Goal: Transaction & Acquisition: Purchase product/service

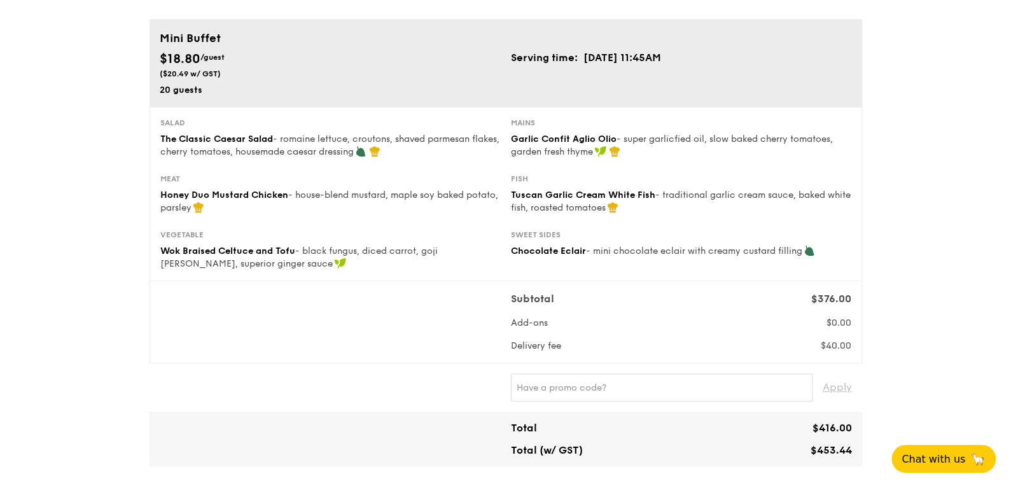
scroll to position [190, 0]
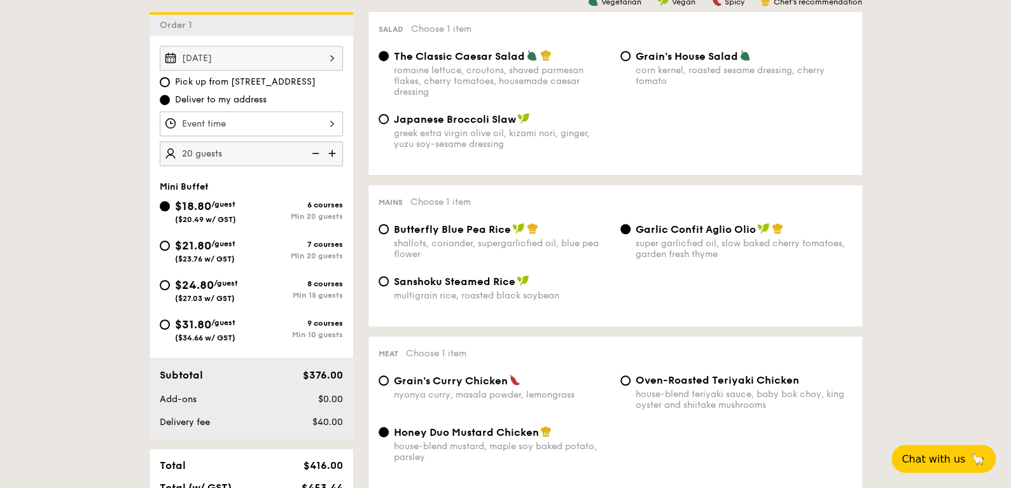
scroll to position [382, 0]
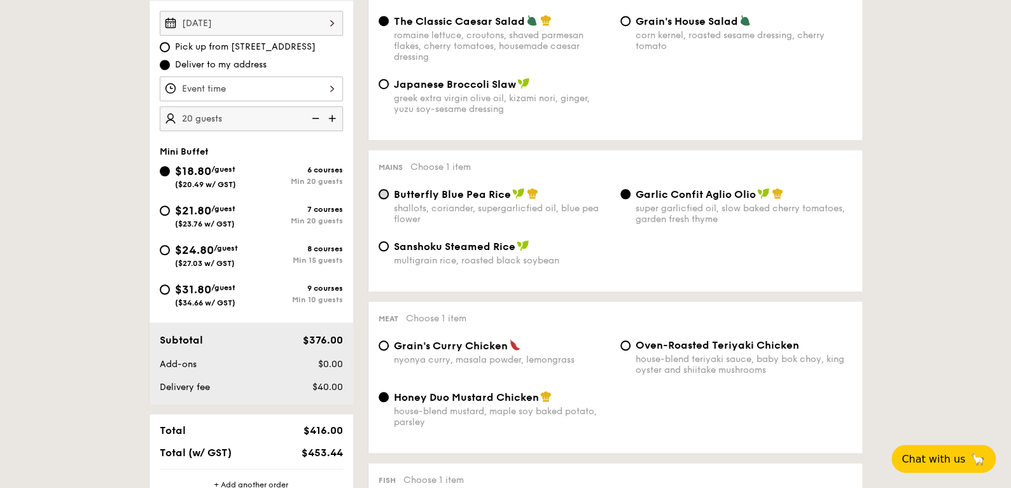
click at [380, 191] on input "Butterfly Blue Pea Rice shallots, coriander, supergarlicfied oil, blue pea flow…" at bounding box center [384, 194] width 10 height 10
radio input "true"
click at [620, 349] on div "Oven-Roasted Teriyaki Chicken house-blend teriyaki sauce, baby bok choy, king o…" at bounding box center [736, 357] width 242 height 36
click at [625, 345] on input "Oven-Roasted Teriyaki Chicken house-blend teriyaki sauce, baby bok choy, king o…" at bounding box center [625, 345] width 10 height 10
radio input "true"
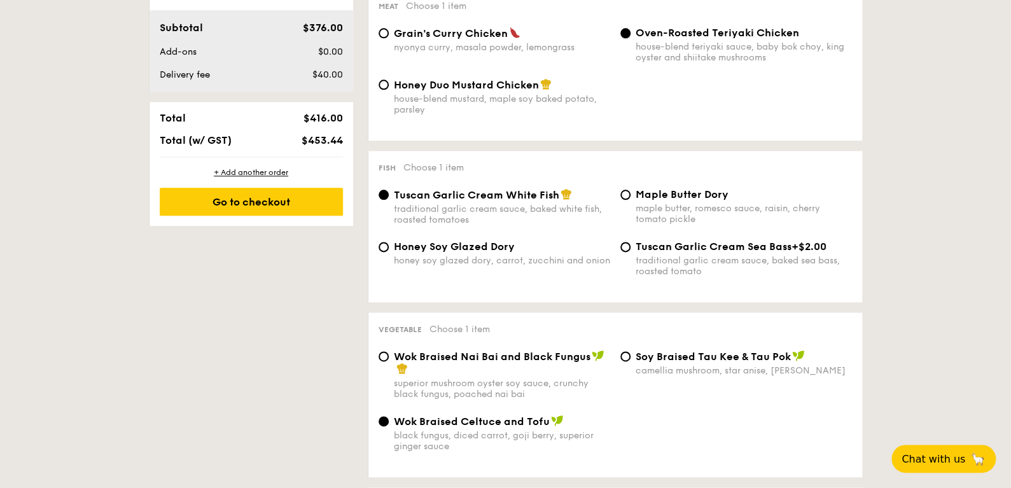
scroll to position [700, 0]
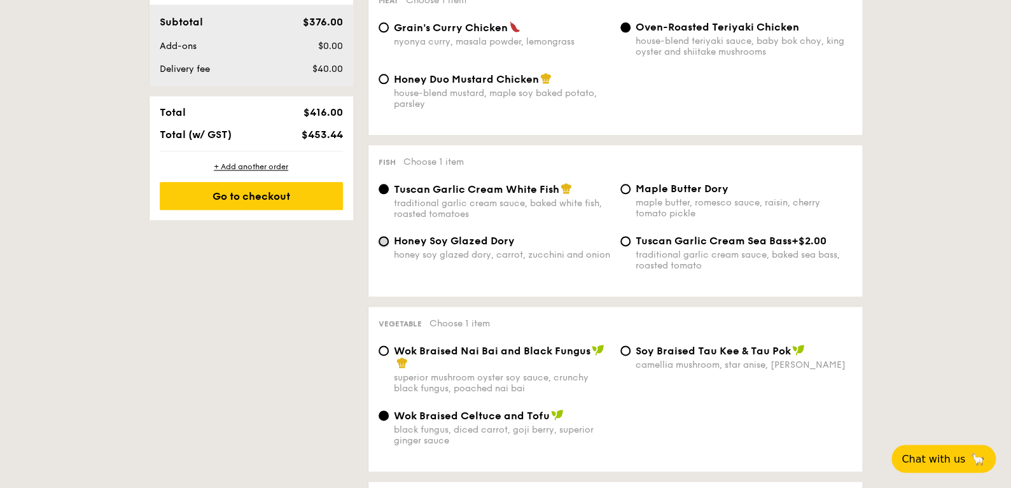
click at [384, 244] on input "Honey Soy Glazed Dory honey soy glazed dory, carrot, zucchini and onion" at bounding box center [384, 241] width 10 height 10
radio input "true"
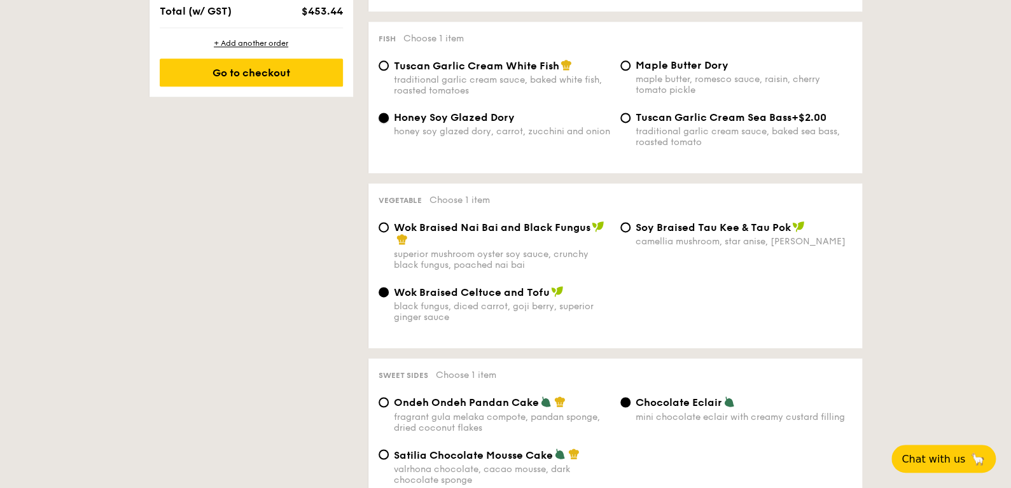
scroll to position [826, 0]
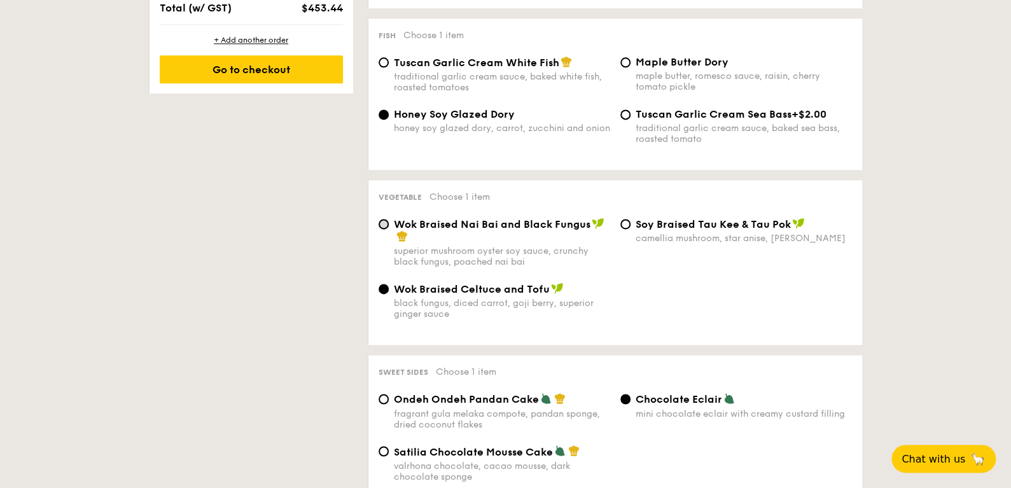
click at [382, 226] on input "Wok Braised Nai Bai and Black Fungus superior mushroom oyster soy sauce, crunch…" at bounding box center [384, 224] width 10 height 10
radio input "true"
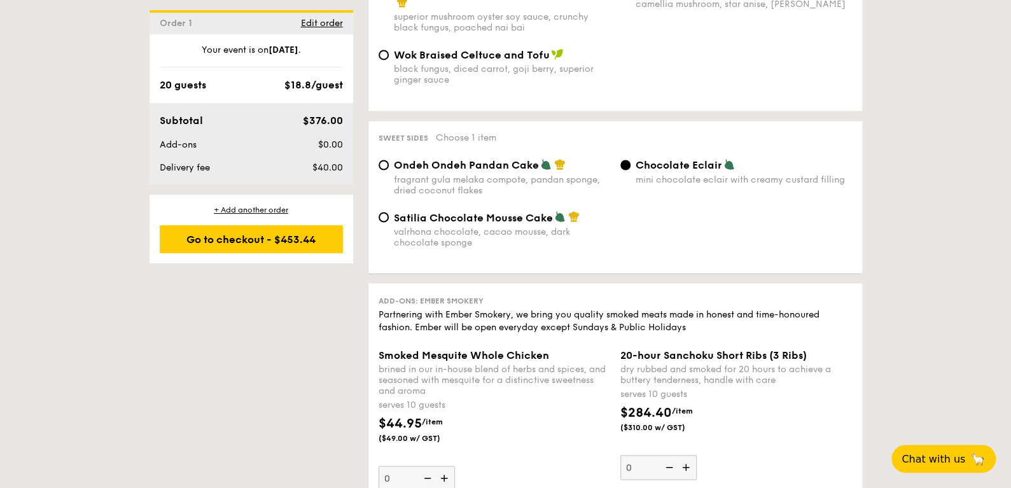
scroll to position [1144, 0]
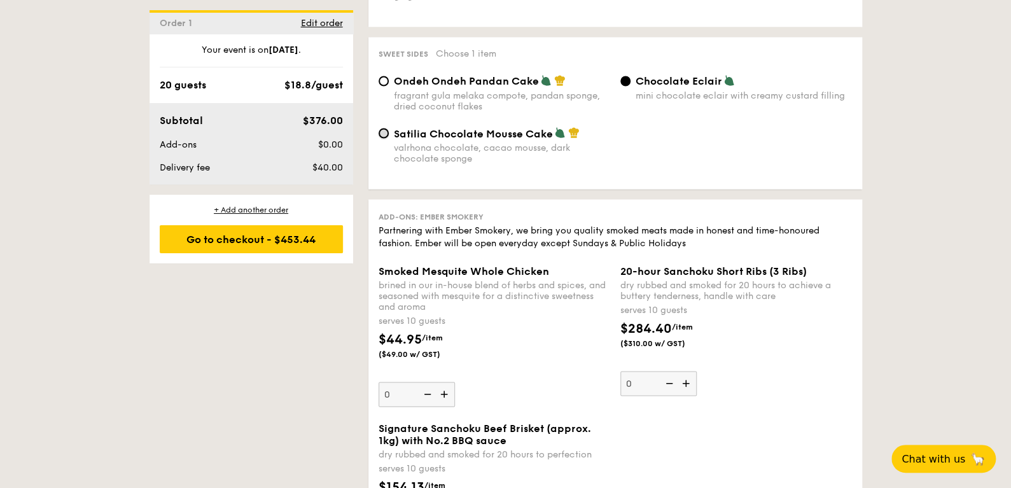
click at [380, 134] on input "Satilia Chocolate Mousse Cake valrhona chocolate, cacao mousse, dark chocolate …" at bounding box center [384, 133] width 10 height 10
radio input "true"
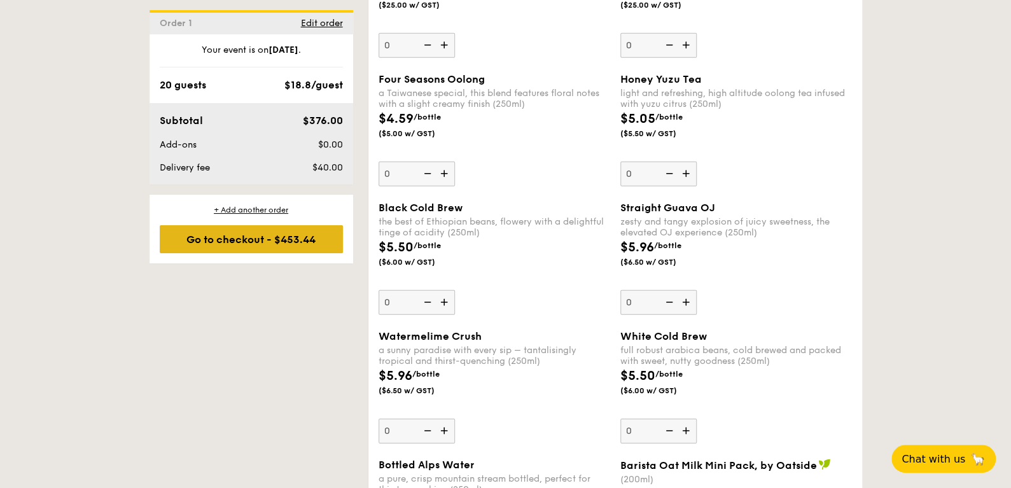
click at [298, 232] on div "Go to checkout - $453.44" at bounding box center [251, 239] width 183 height 28
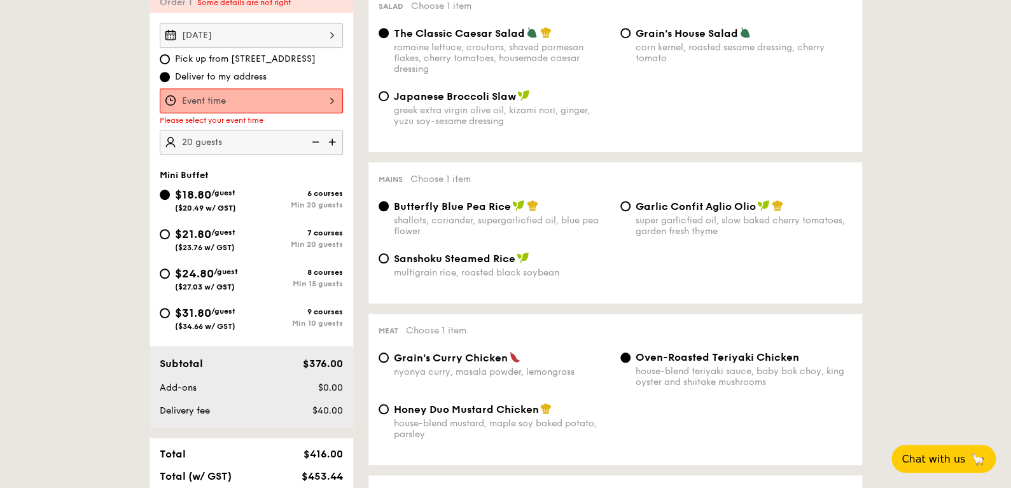
scroll to position [340, 0]
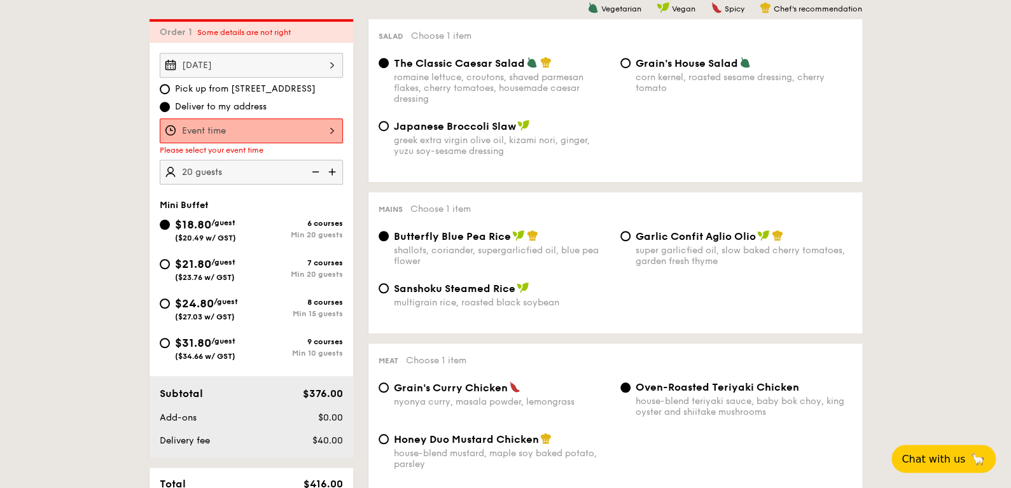
click at [271, 125] on div at bounding box center [251, 130] width 183 height 25
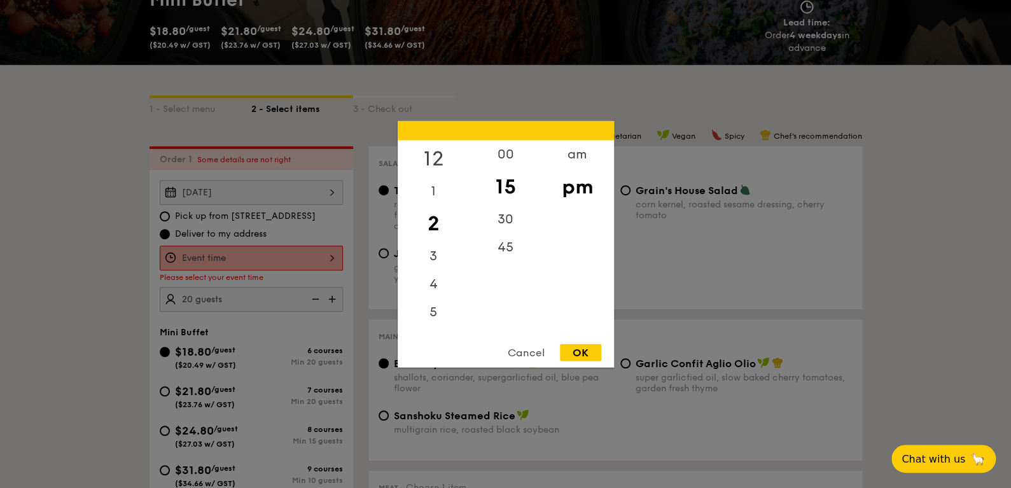
scroll to position [212, 0]
click at [436, 158] on div "12" at bounding box center [434, 158] width 72 height 37
click at [506, 156] on div "00" at bounding box center [505, 158] width 72 height 37
click at [581, 346] on div "OK" at bounding box center [580, 352] width 41 height 17
type input "12:00PM"
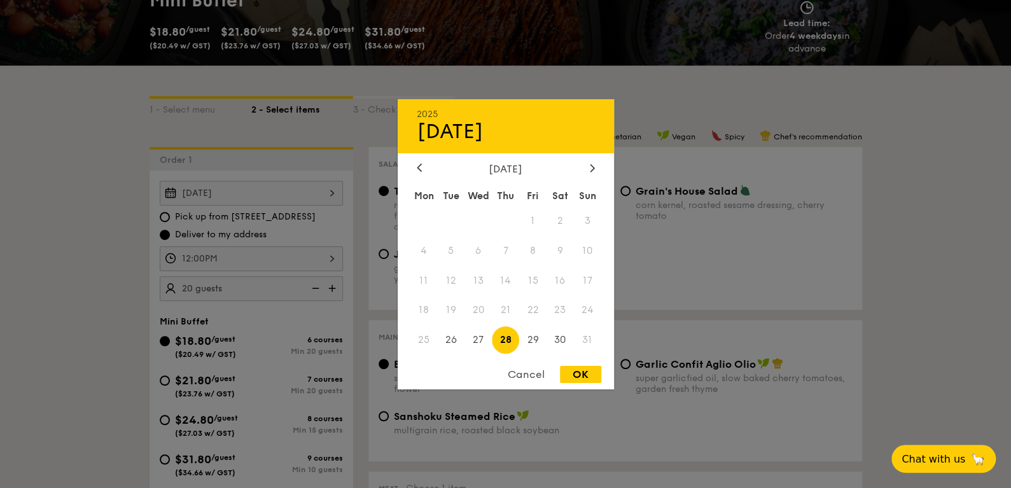
click at [276, 197] on div "[DATE] 2025 Aug [DATE] Tue Wed Thu Fri Sat Sun 1 2 3 4 5 6 7 8 9 10 11 12 13 14…" at bounding box center [251, 193] width 183 height 25
click at [510, 342] on span "28" at bounding box center [505, 339] width 27 height 27
click at [584, 374] on div "OK" at bounding box center [580, 374] width 41 height 17
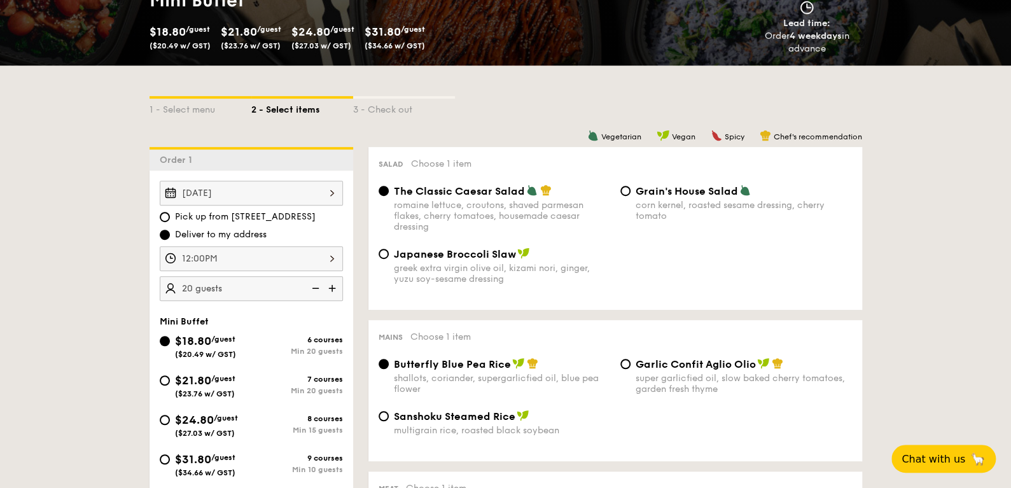
click at [332, 256] on div "12:00PM" at bounding box center [251, 258] width 183 height 25
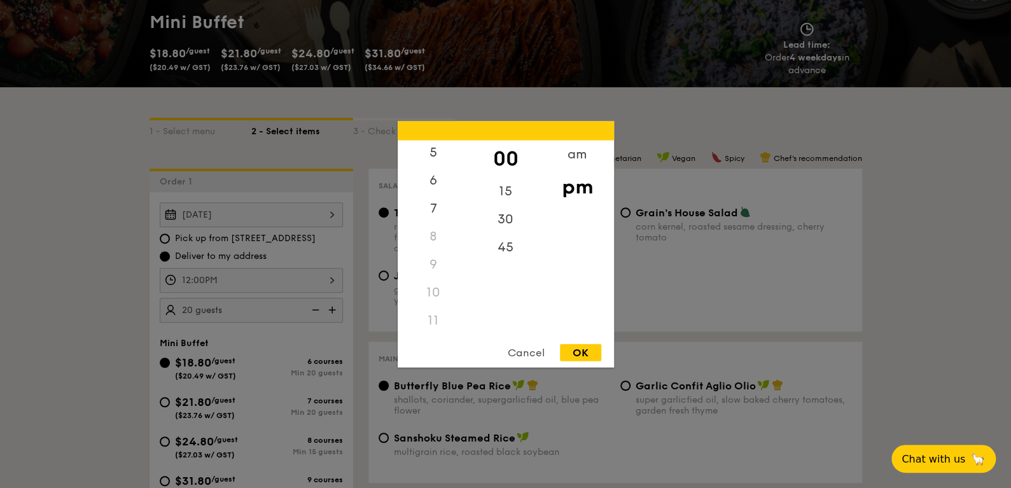
scroll to position [0, 0]
click at [574, 349] on div "OK" at bounding box center [580, 352] width 41 height 17
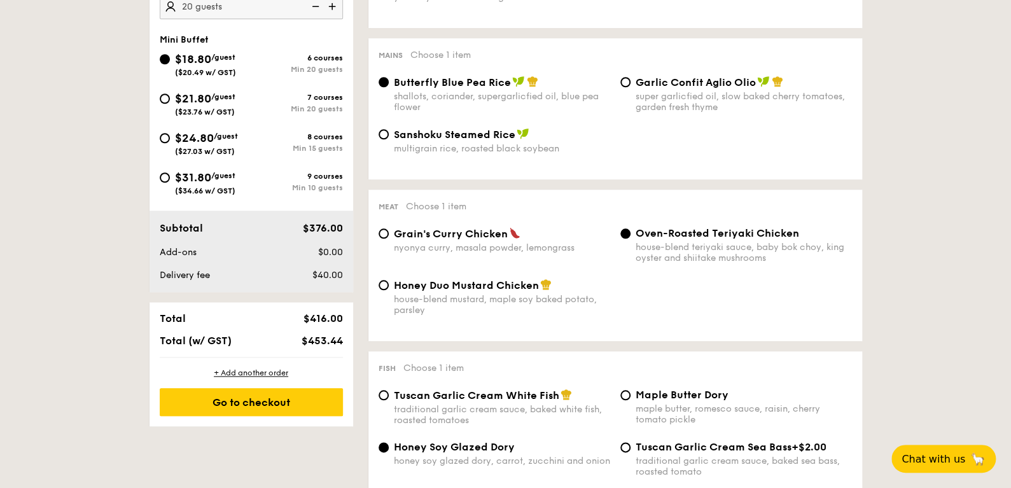
scroll to position [572, 0]
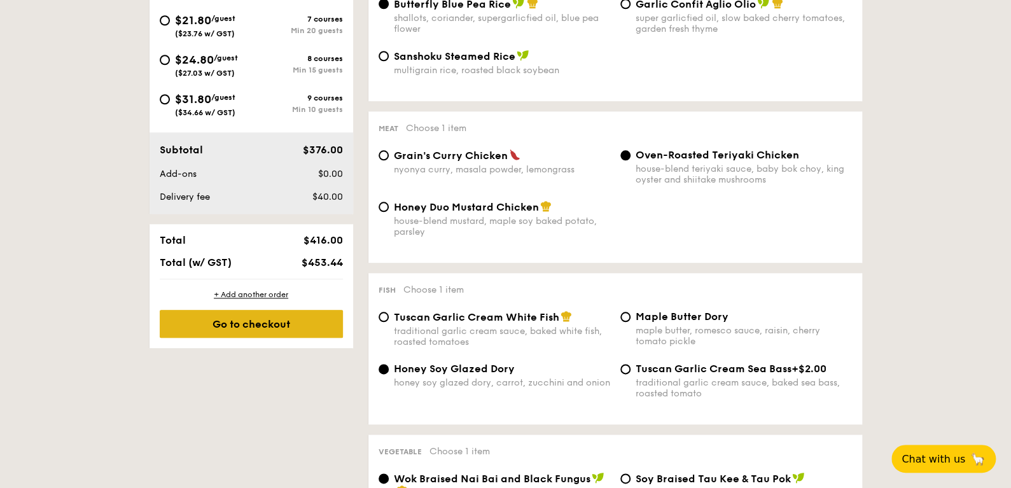
click at [288, 319] on div "Go to checkout" at bounding box center [251, 324] width 183 height 28
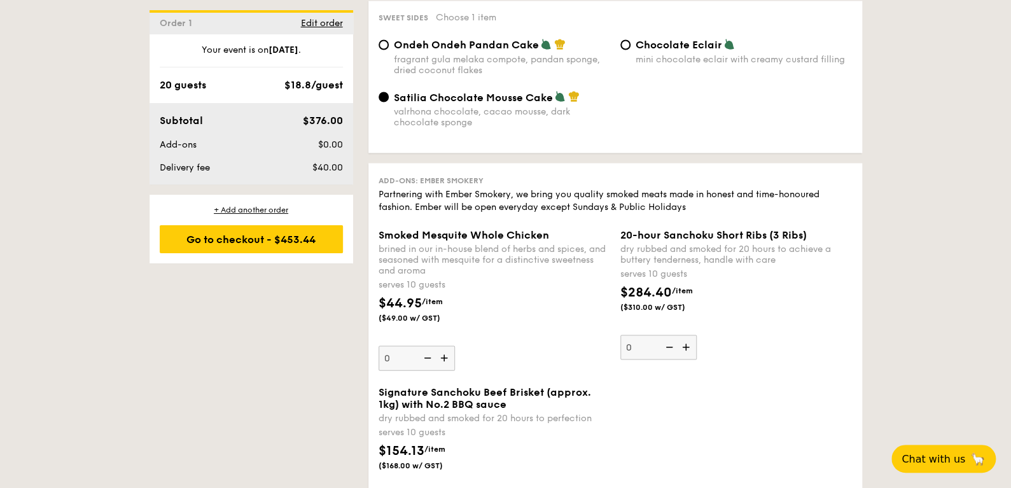
scroll to position [1081, 0]
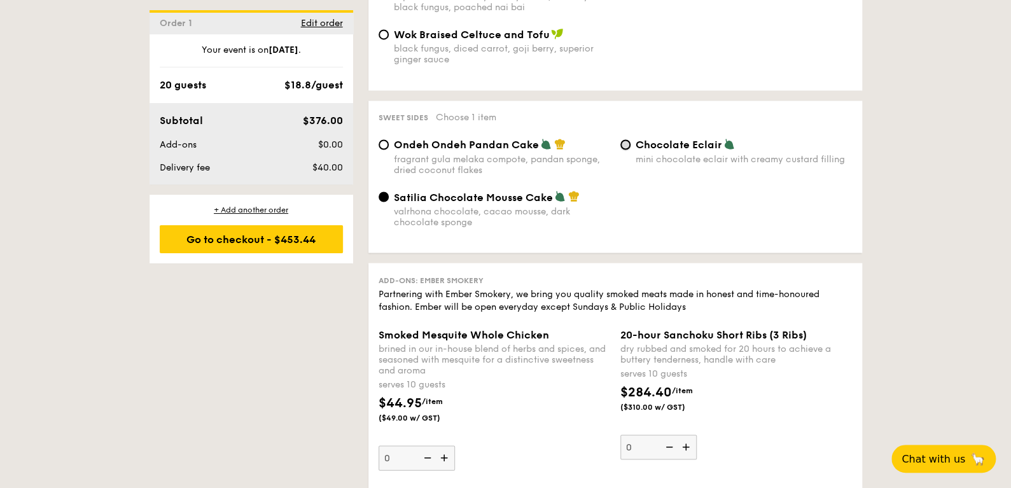
click at [628, 143] on input "Chocolate Eclair mini chocolate eclair with creamy custard filling" at bounding box center [625, 144] width 10 height 10
radio input "true"
click at [252, 239] on div "Go to checkout - $453.44" at bounding box center [251, 239] width 183 height 28
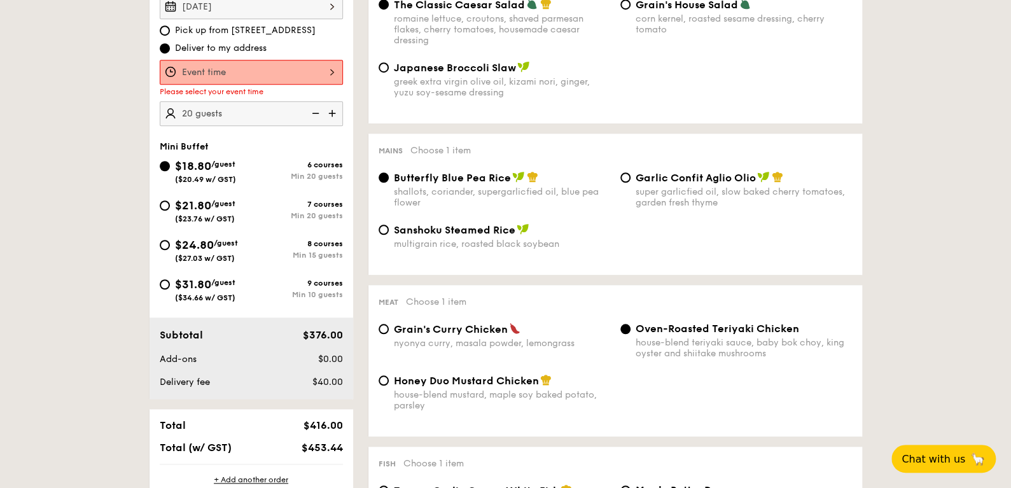
scroll to position [340, 0]
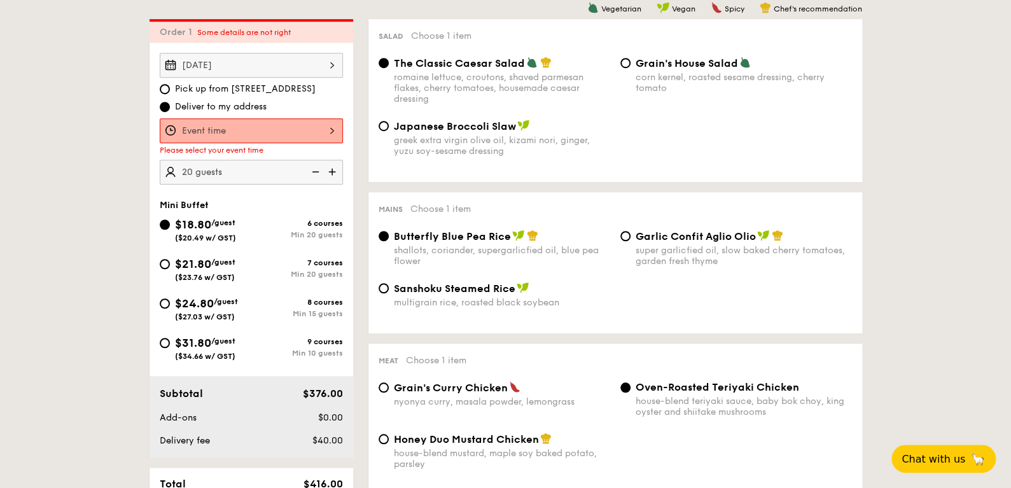
click at [237, 137] on div at bounding box center [251, 130] width 183 height 25
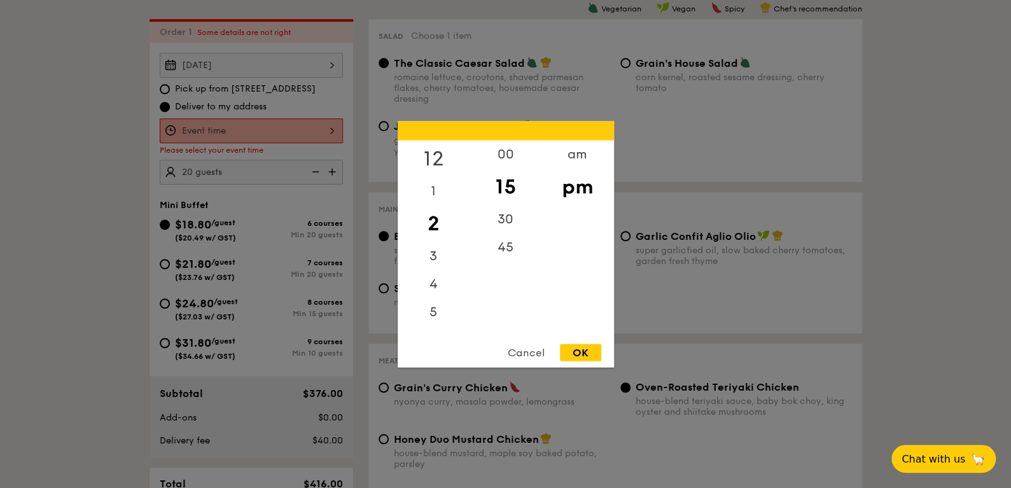
click at [433, 163] on div "12" at bounding box center [434, 158] width 72 height 37
click at [496, 162] on div "00" at bounding box center [505, 158] width 72 height 37
click at [585, 349] on div "OK" at bounding box center [580, 352] width 41 height 17
type input "12:00PM"
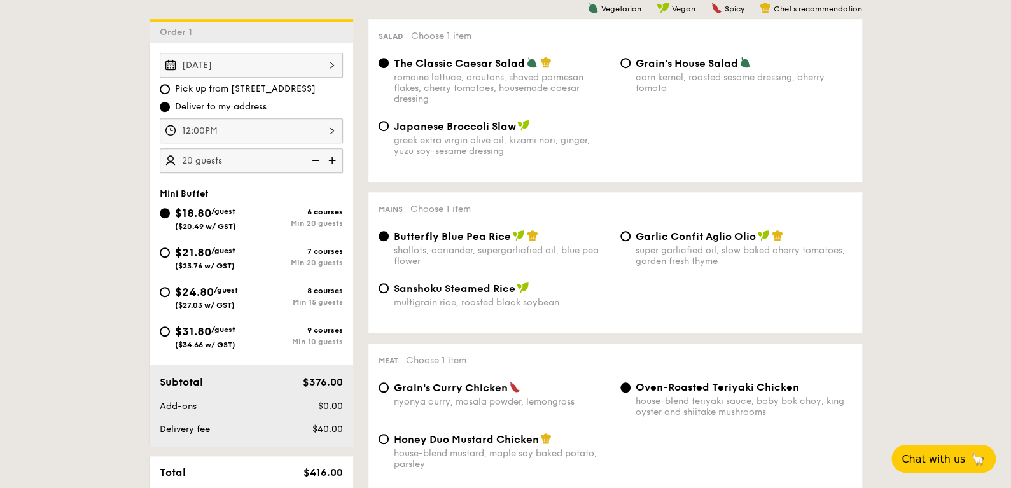
click at [247, 125] on div "12:00PM" at bounding box center [251, 130] width 183 height 25
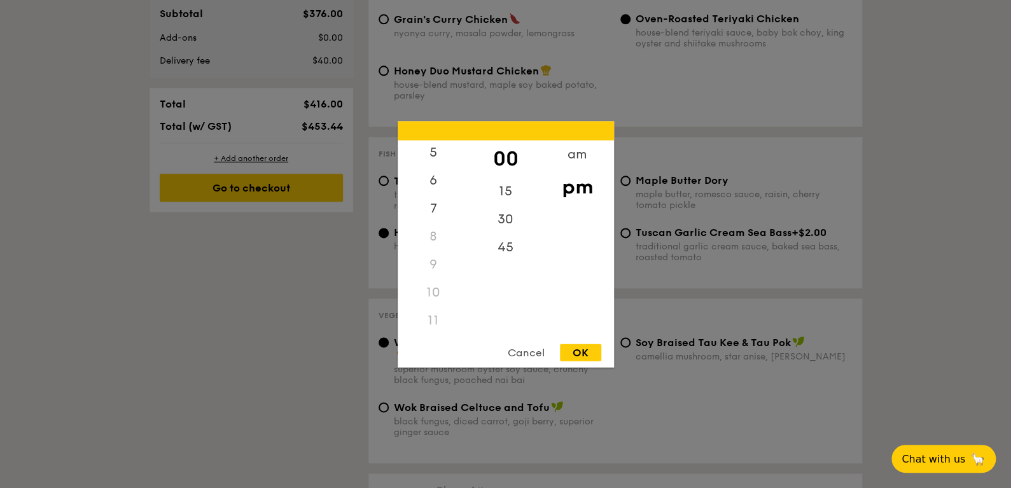
scroll to position [849, 0]
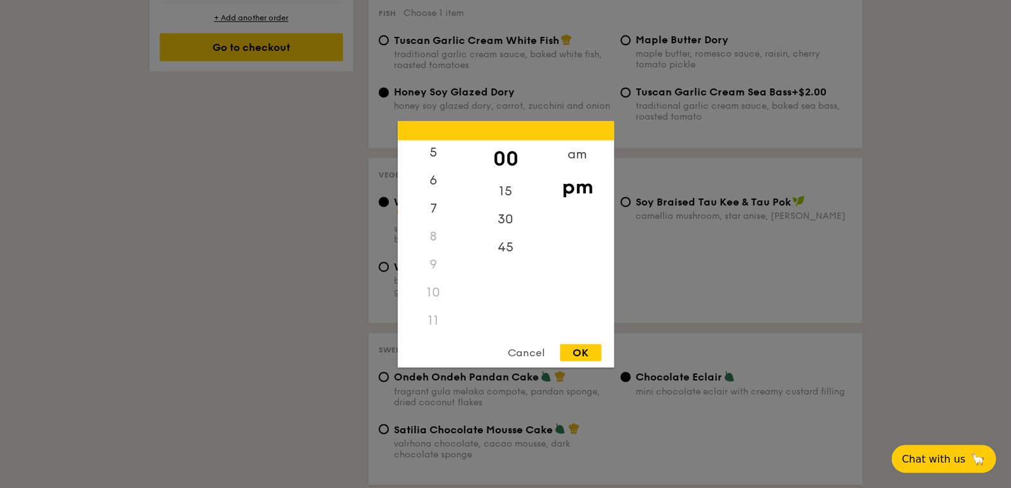
click at [585, 356] on div "OK" at bounding box center [580, 352] width 41 height 17
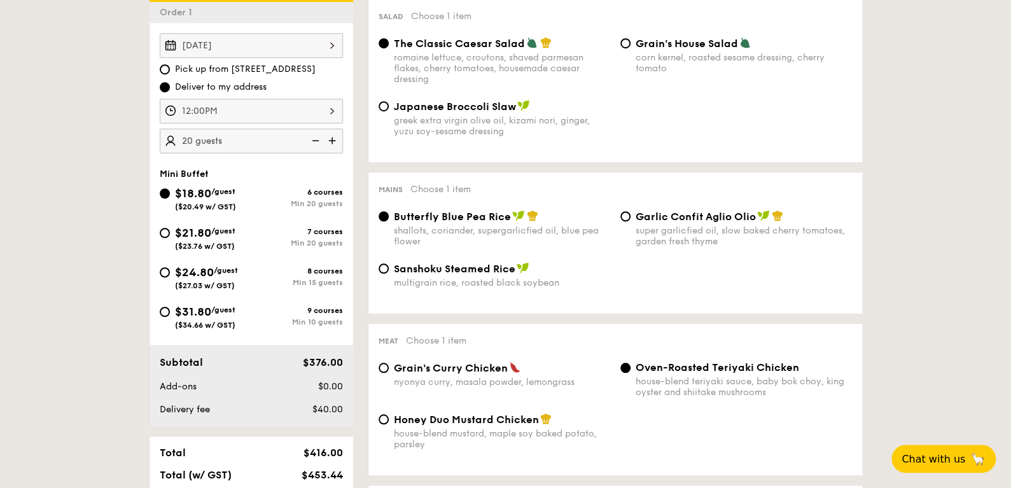
scroll to position [276, 0]
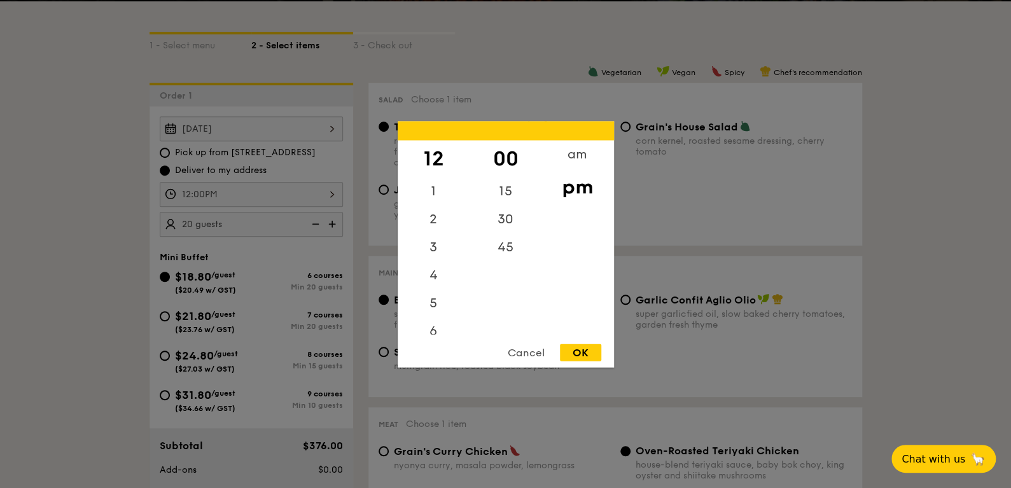
click at [254, 190] on div "12:00PM 12 1 2 3 4 5 6 7 8 9 10 11 00 15 30 45 am pm Cancel OK" at bounding box center [251, 194] width 183 height 25
click at [437, 157] on div "12" at bounding box center [434, 158] width 72 height 37
click at [514, 162] on div "00" at bounding box center [505, 158] width 72 height 37
click at [581, 349] on div "OK" at bounding box center [580, 352] width 41 height 17
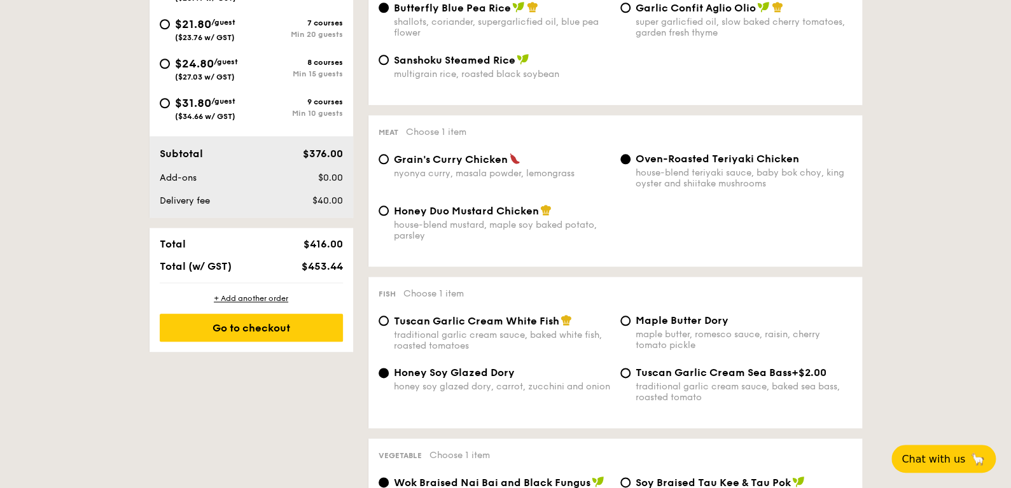
scroll to position [658, 0]
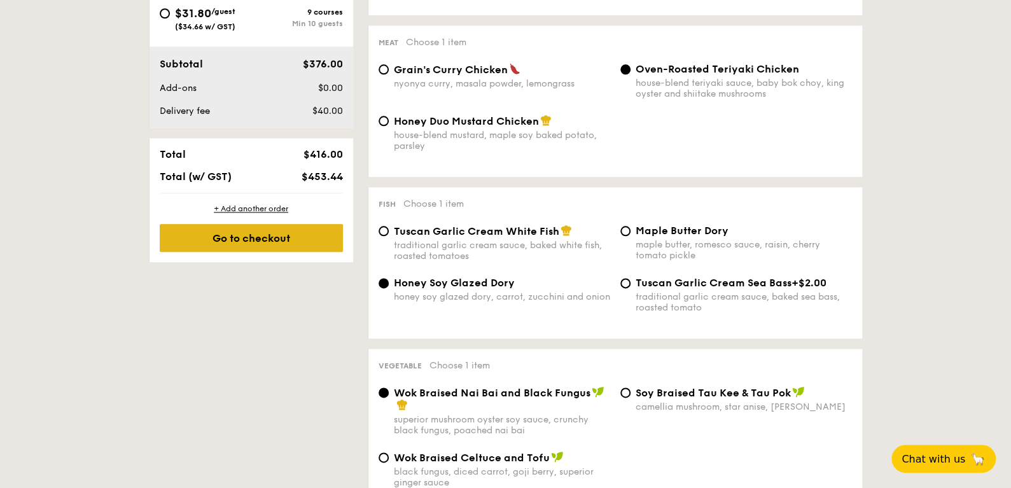
click at [211, 239] on div "Go to checkout" at bounding box center [251, 238] width 183 height 28
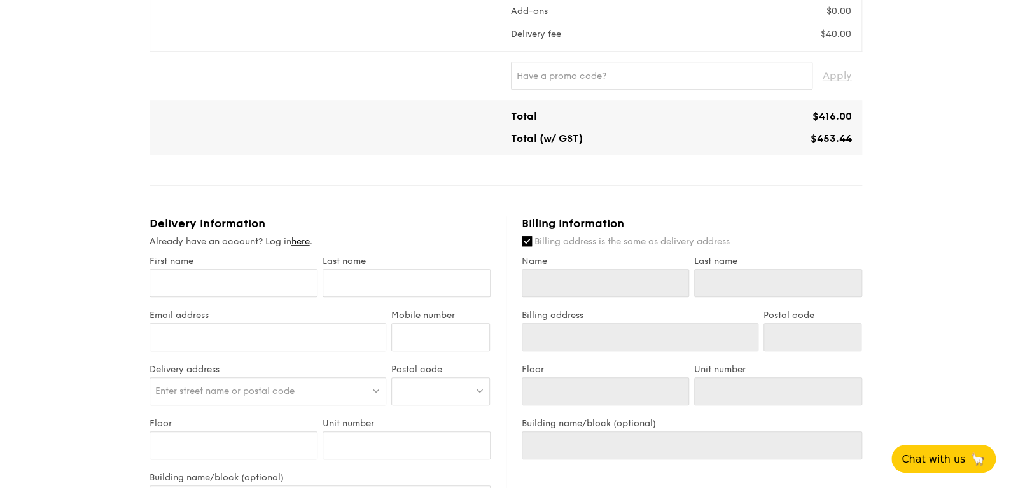
scroll to position [445, 0]
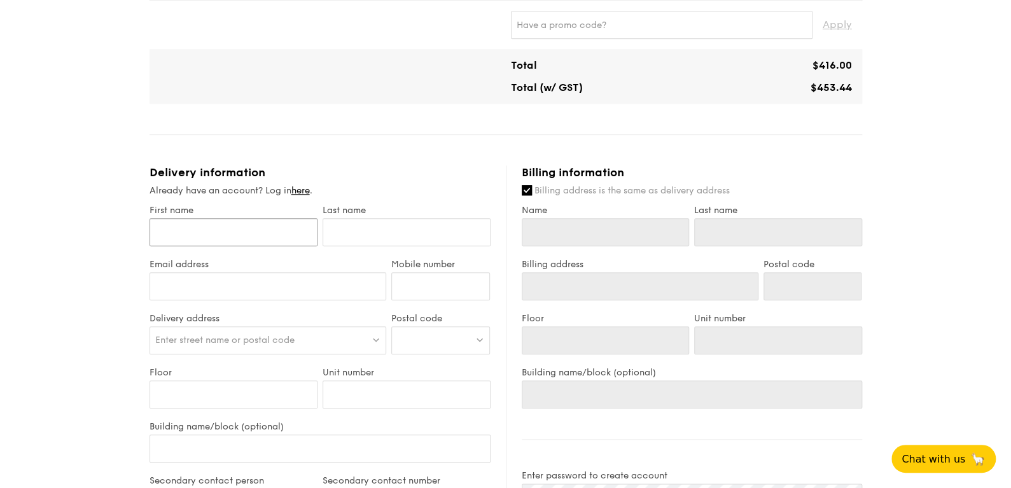
click at [183, 219] on input "First name" at bounding box center [233, 232] width 168 height 28
type input "B"
type input "Br"
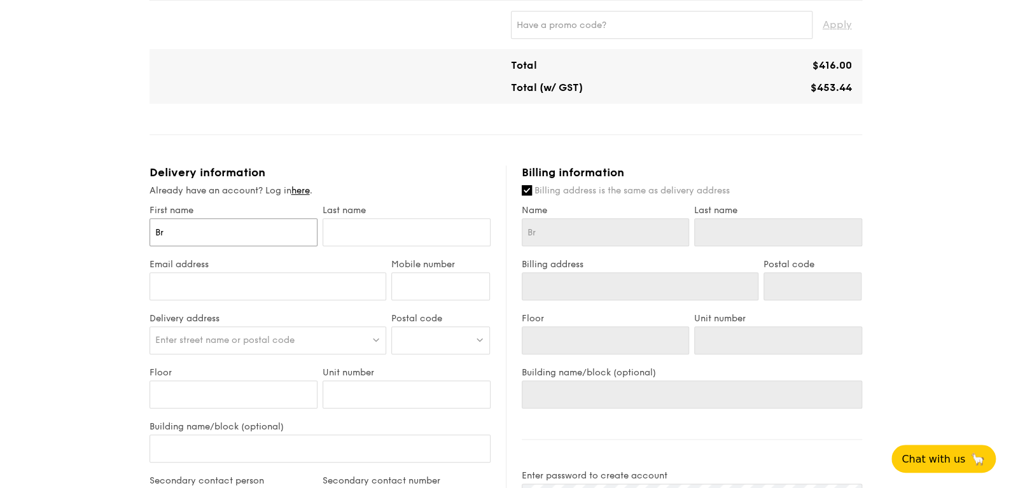
type input "Bry"
type input "Brya"
type input "[PERSON_NAME]"
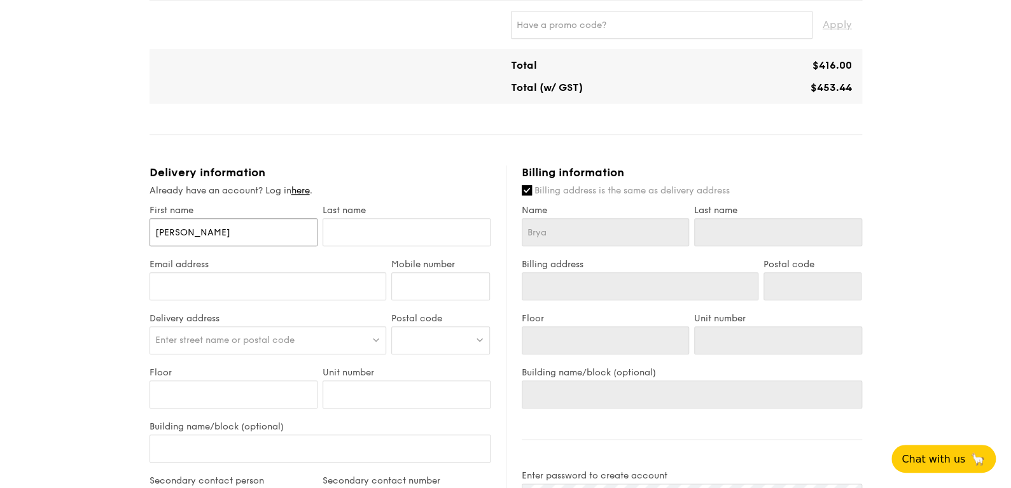
type input "[PERSON_NAME]"
type input "W"
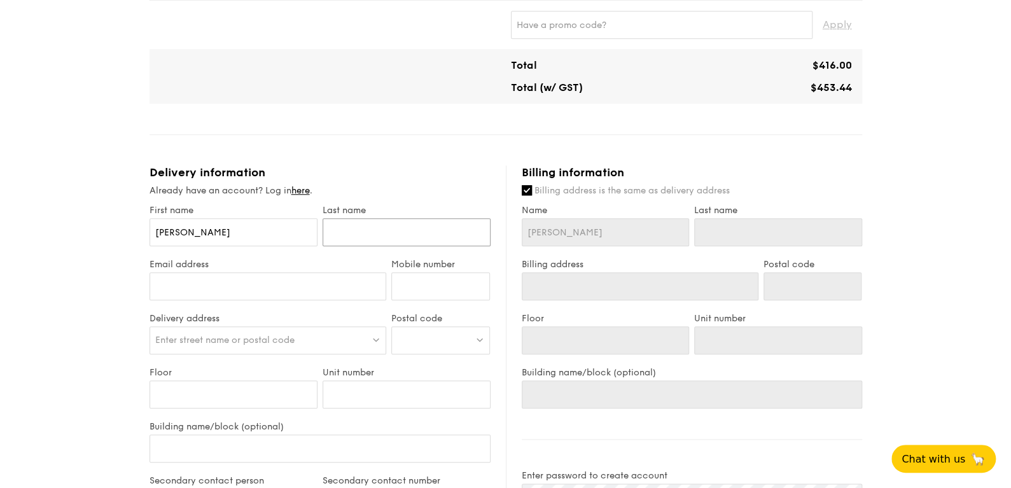
type input "W"
type input "Wo"
type input "Won"
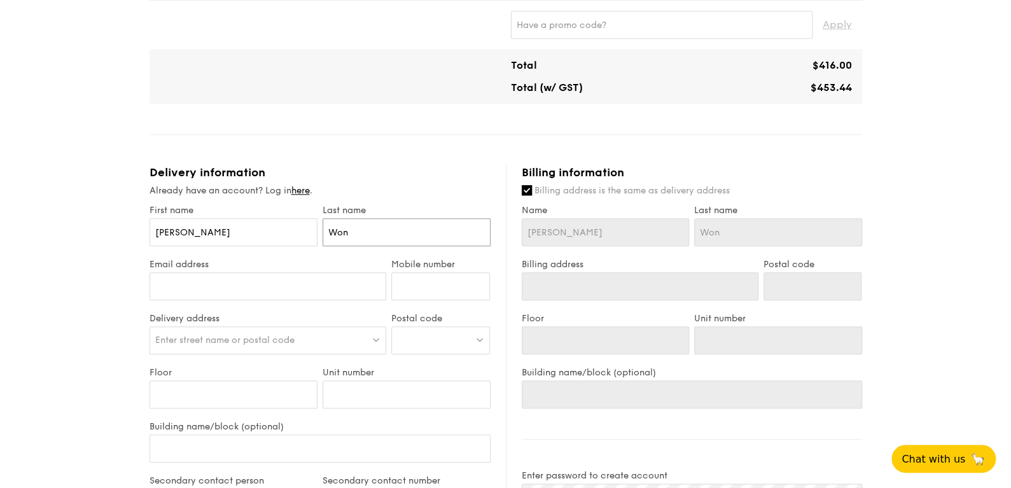
type input "[PERSON_NAME]"
click at [198, 291] on input "Email address" at bounding box center [267, 286] width 237 height 28
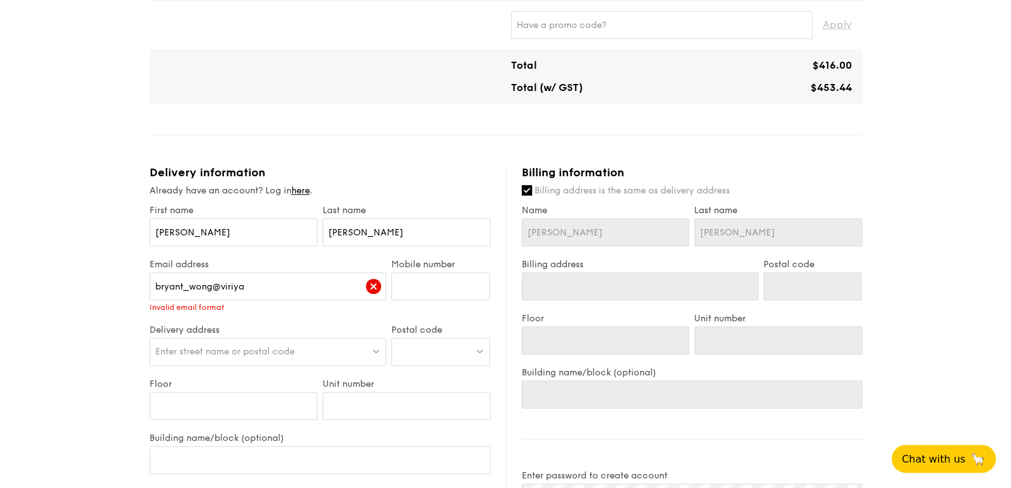
click at [231, 303] on div "Invalid email format" at bounding box center [267, 307] width 237 height 9
click at [230, 286] on input "bryant_wong@viriya" at bounding box center [267, 286] width 237 height 28
paste input ".[DOMAIN_NAME]"
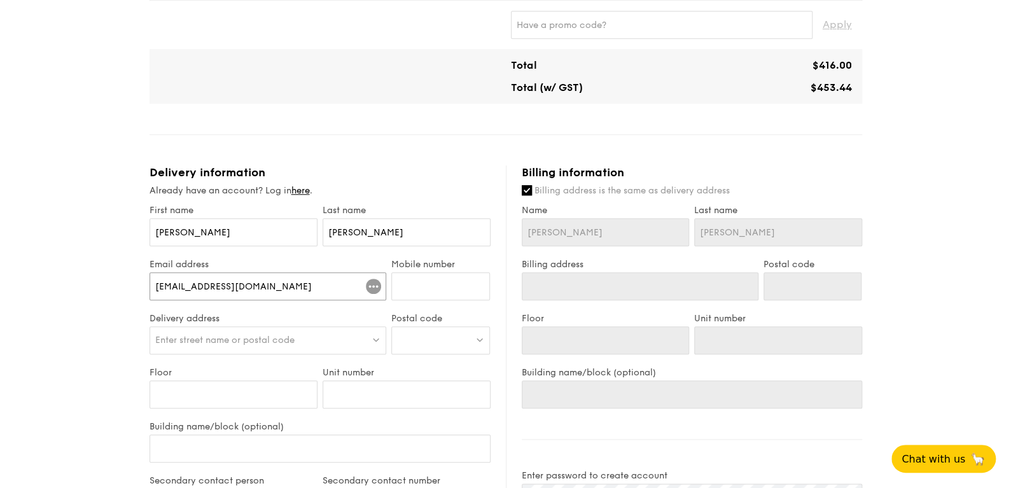
type input "[EMAIL_ADDRESS][DOMAIN_NAME]"
click at [471, 282] on input "Mobile number" at bounding box center [440, 286] width 99 height 28
type input "93256936"
click at [330, 340] on div "Enter street name or postal code" at bounding box center [267, 340] width 237 height 28
click at [81, 295] on div "1 - Select menu 2 - Select items 3 - Check out Mini Buffet $18.80 /guest ($20.4…" at bounding box center [505, 197] width 1011 height 1285
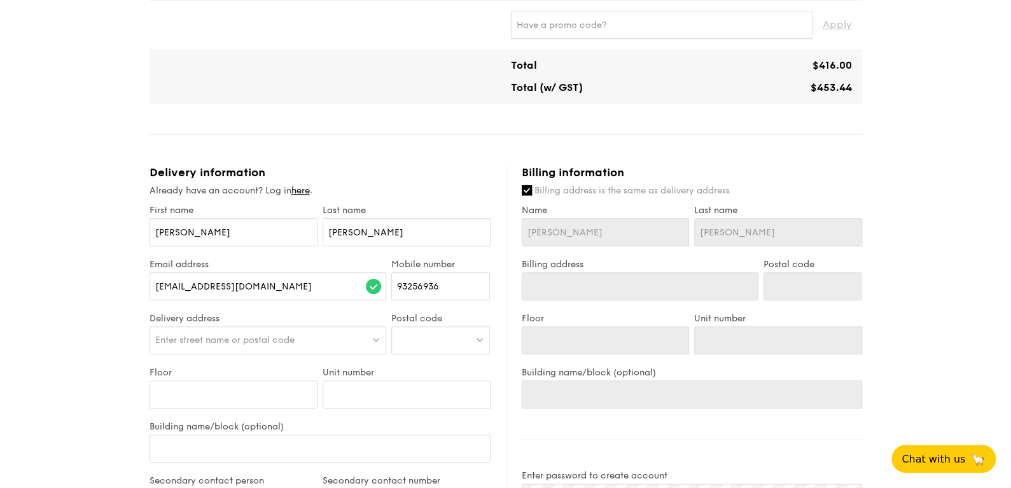
click at [426, 336] on div at bounding box center [440, 340] width 99 height 28
click at [287, 345] on div "Enter street name or postal code" at bounding box center [267, 340] width 237 height 28
click at [62, 349] on div "1 - Select menu 2 - Select items 3 - Check out Mini Buffet $18.80 /guest ($20.4…" at bounding box center [505, 197] width 1011 height 1285
click at [202, 340] on span "Enter street name or postal code" at bounding box center [224, 340] width 139 height 11
paste input "350142"
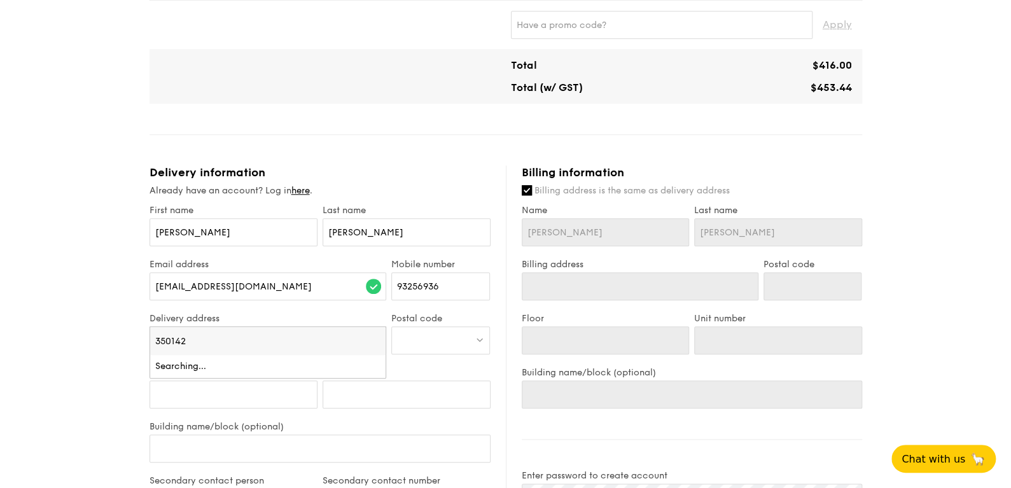
type input "350142"
click at [116, 302] on div "1 - Select menu 2 - Select items 3 - Check out Mini Buffet $18.80 /guest ($20.4…" at bounding box center [505, 197] width 1011 height 1285
click at [237, 330] on div "Enter street name or postal code" at bounding box center [267, 340] width 237 height 28
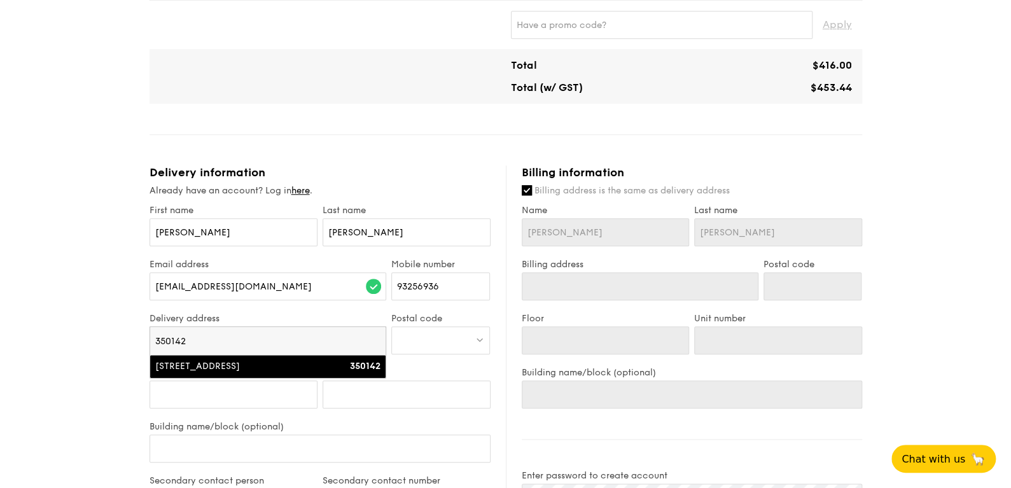
click at [199, 364] on div "[STREET_ADDRESS]" at bounding box center [239, 366] width 169 height 13
type input "[STREET_ADDRESS]"
type input "350142"
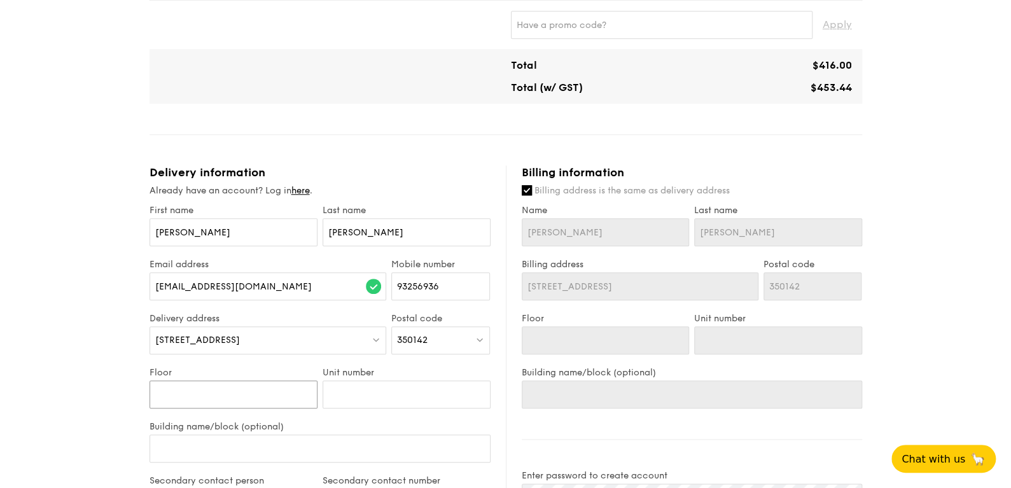
click at [250, 391] on input "Floor" at bounding box center [233, 394] width 168 height 28
paste input "01-224"
type input "01-224"
drag, startPoint x: 164, startPoint y: 391, endPoint x: 225, endPoint y: 395, distance: 60.6
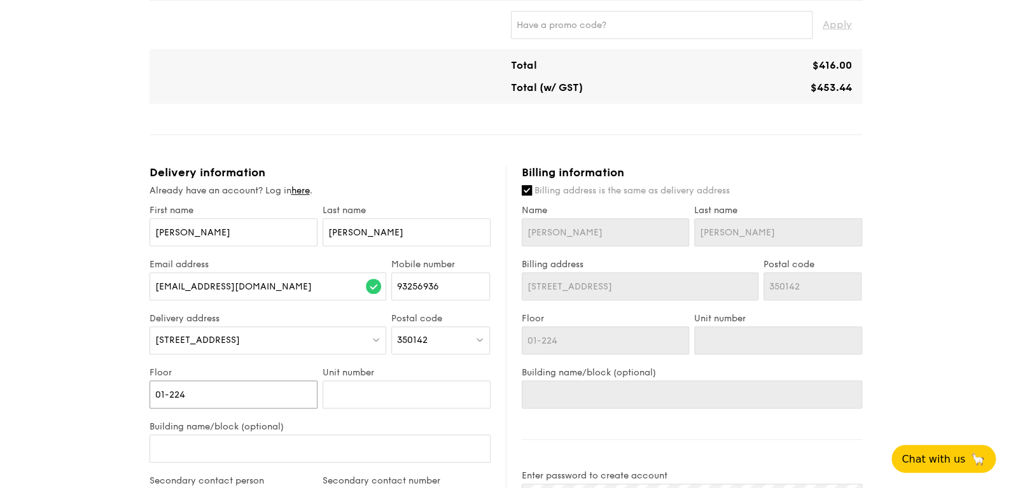
click at [223, 395] on input "01-224" at bounding box center [233, 394] width 168 height 28
type input "01"
click at [340, 381] on input "Unit number" at bounding box center [407, 394] width 168 height 28
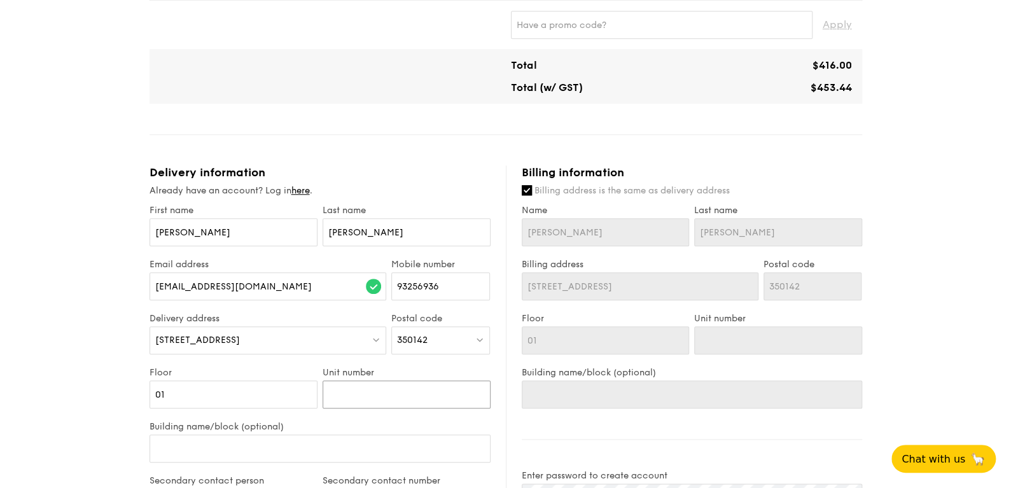
paste input "-224"
type input "-224"
drag, startPoint x: 331, startPoint y: 391, endPoint x: 284, endPoint y: 394, distance: 46.5
click at [284, 394] on div "Floor 01 Unit number -224" at bounding box center [320, 394] width 346 height 54
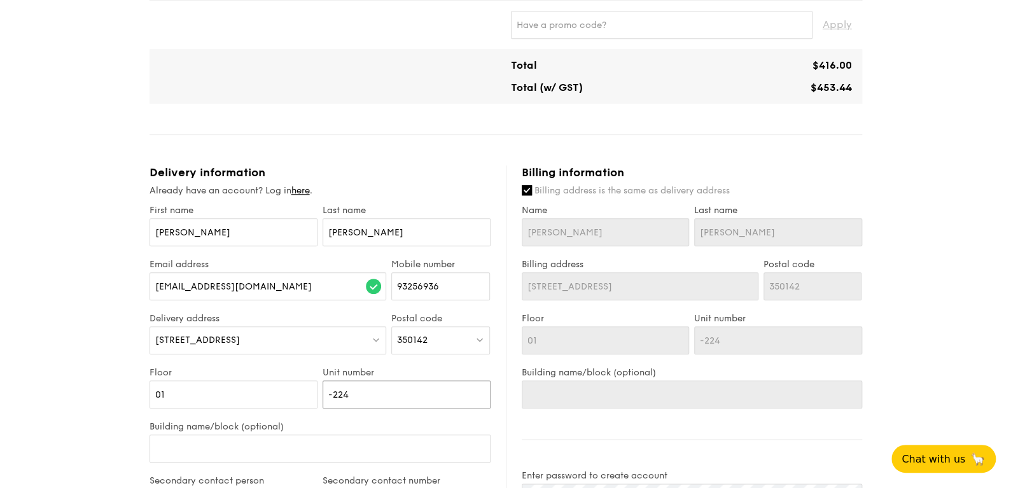
type input "224"
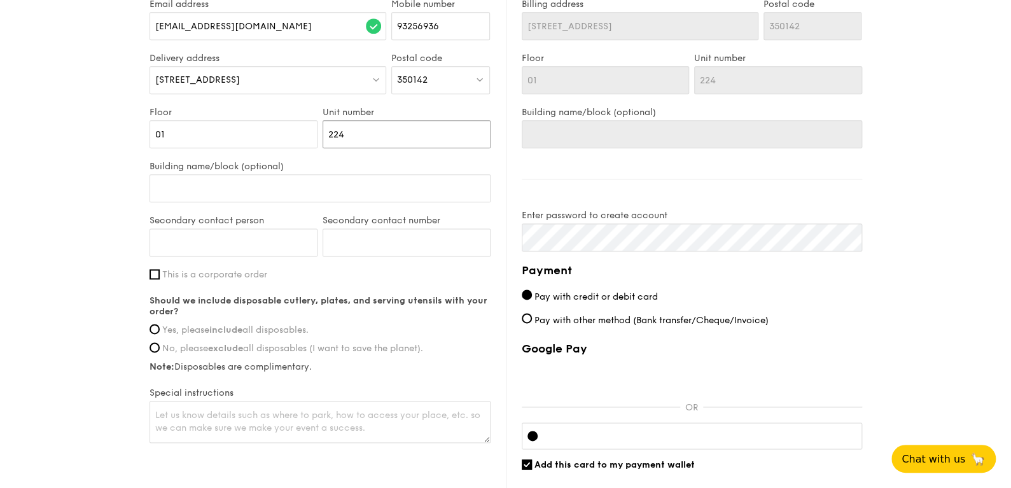
scroll to position [636, 0]
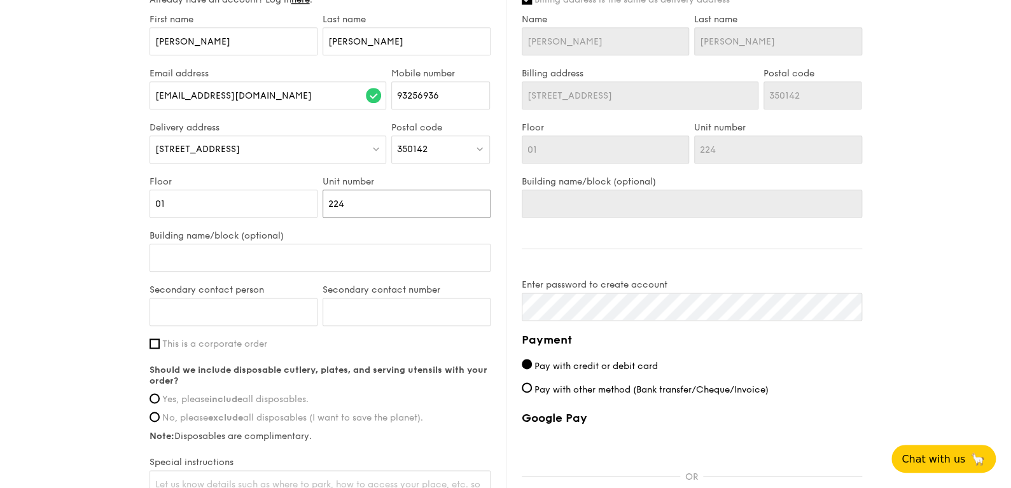
type input "224"
click at [217, 295] on div "Secondary contact person" at bounding box center [233, 311] width 173 height 54
click at [217, 302] on input "Secondary contact person" at bounding box center [233, 312] width 168 height 28
type input "[PERSON_NAME]"
click at [373, 324] on input "Secondary contact number" at bounding box center [407, 312] width 168 height 28
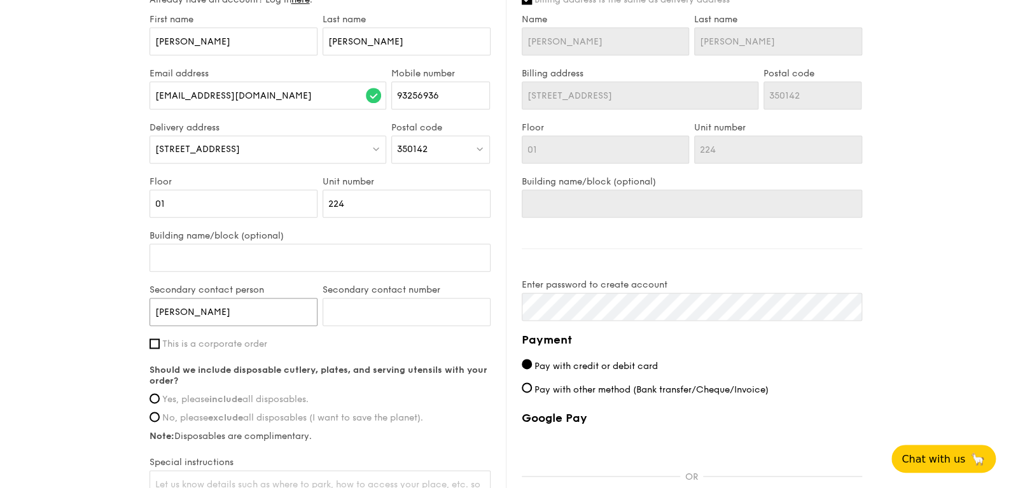
drag, startPoint x: 242, startPoint y: 310, endPoint x: 111, endPoint y: 307, distance: 131.1
click at [111, 307] on div "1 - Select menu 2 - Select items 3 - Check out Mini Buffet $18.80 /guest ($20.4…" at bounding box center [505, 6] width 1011 height 1285
click at [420, 314] on input "Secondary contact number" at bounding box center [407, 312] width 168 height 28
paste input "90234812"
type input "90234812"
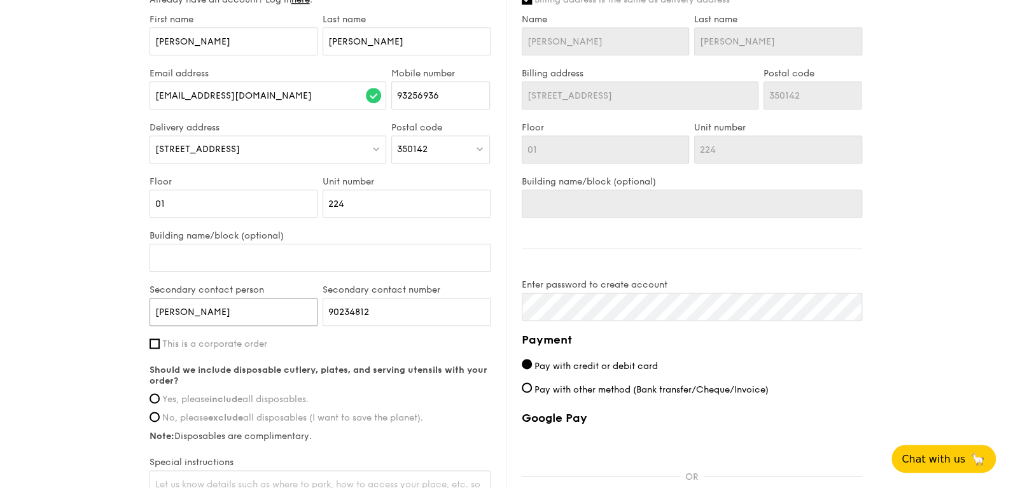
drag, startPoint x: 231, startPoint y: 311, endPoint x: 111, endPoint y: 312, distance: 119.6
click at [111, 312] on div "1 - Select menu 2 - Select items 3 - Check out Mini Buffet $18.80 /guest ($20.4…" at bounding box center [505, 6] width 1011 height 1285
type input "Grace"
click at [74, 312] on div "1 - Select menu 2 - Select items 3 - Check out Mini Buffet $18.80 /guest ($20.4…" at bounding box center [505, 6] width 1011 height 1285
click at [160, 346] on label "This is a corporate order" at bounding box center [319, 343] width 341 height 11
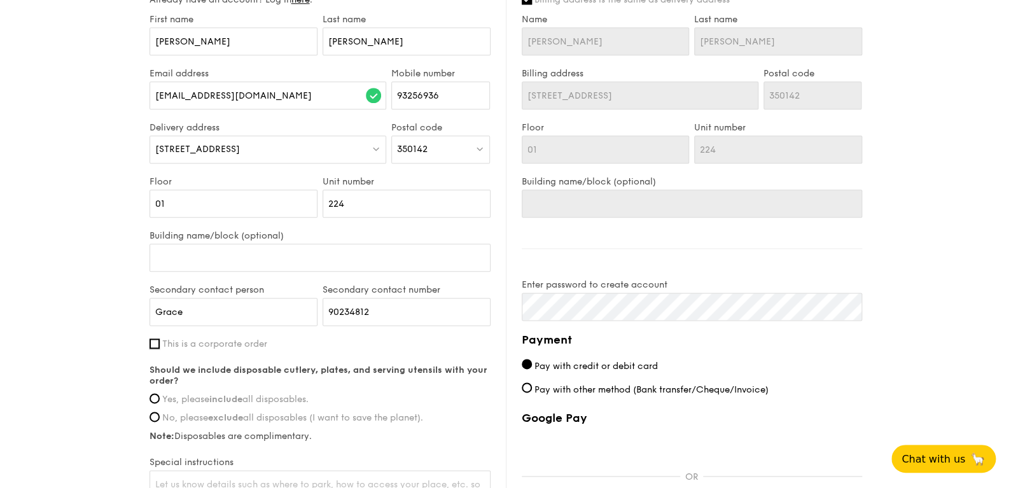
click at [160, 346] on input "This is a corporate order" at bounding box center [154, 343] width 10 height 10
checkbox input "true"
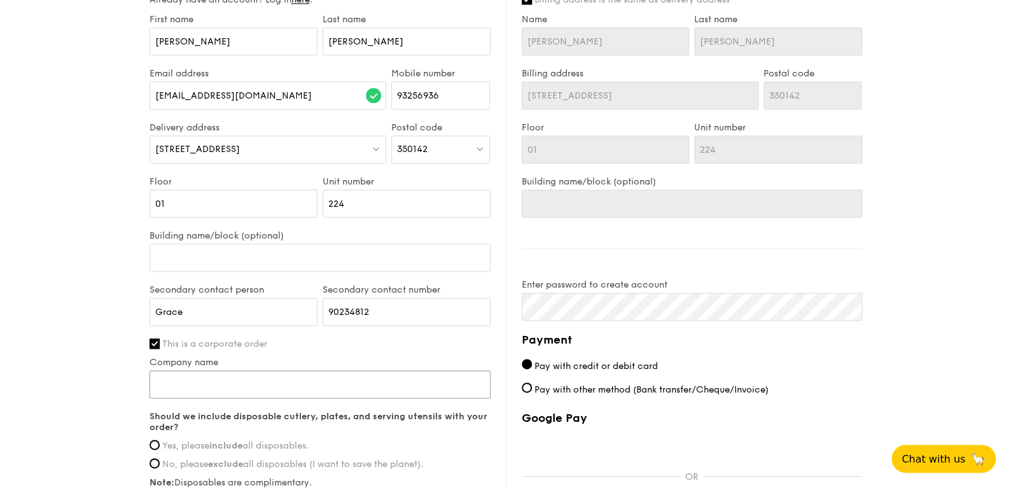
click at [202, 391] on input "Company name" at bounding box center [319, 384] width 341 height 28
paste input "Viriya Family Service Centre"
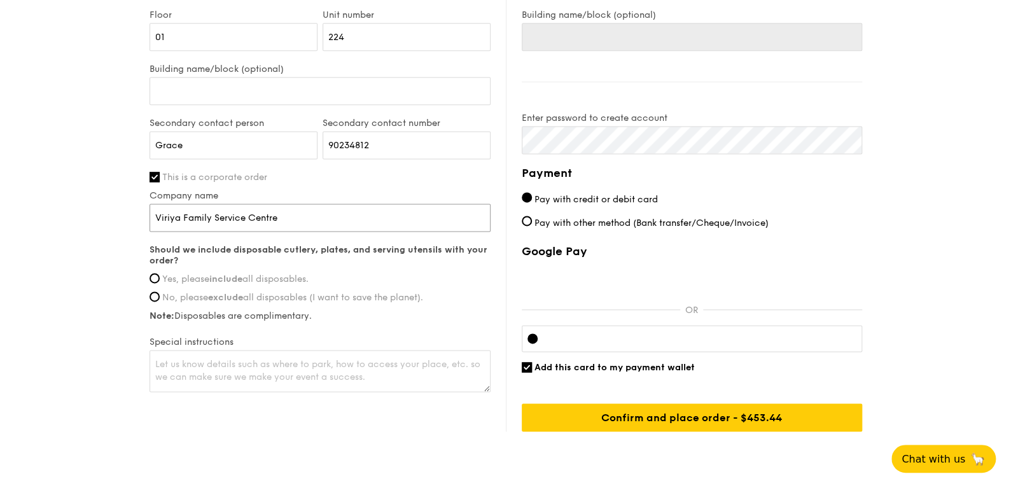
scroll to position [827, 0]
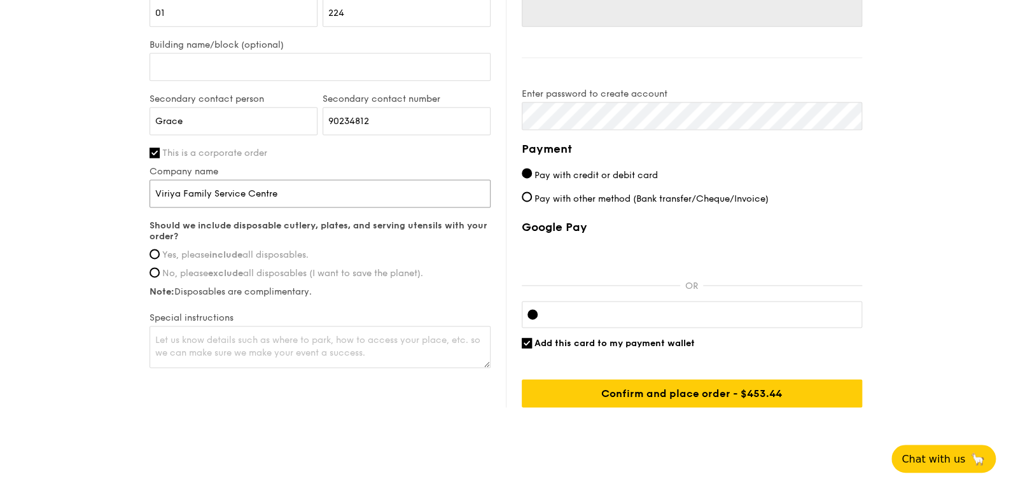
type input "Viriya Family Service Centre"
click at [152, 250] on input "Yes, please include all disposables." at bounding box center [154, 254] width 10 height 10
radio input "true"
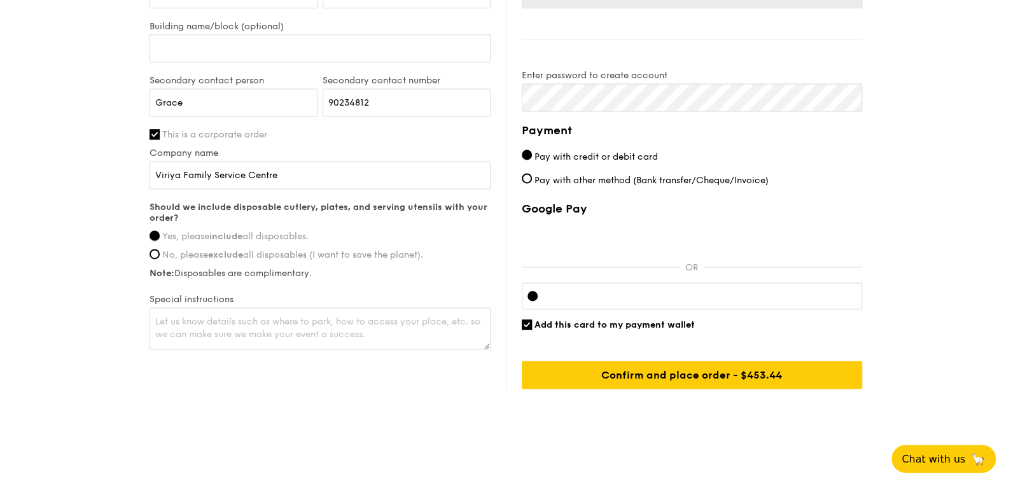
scroll to position [847, 0]
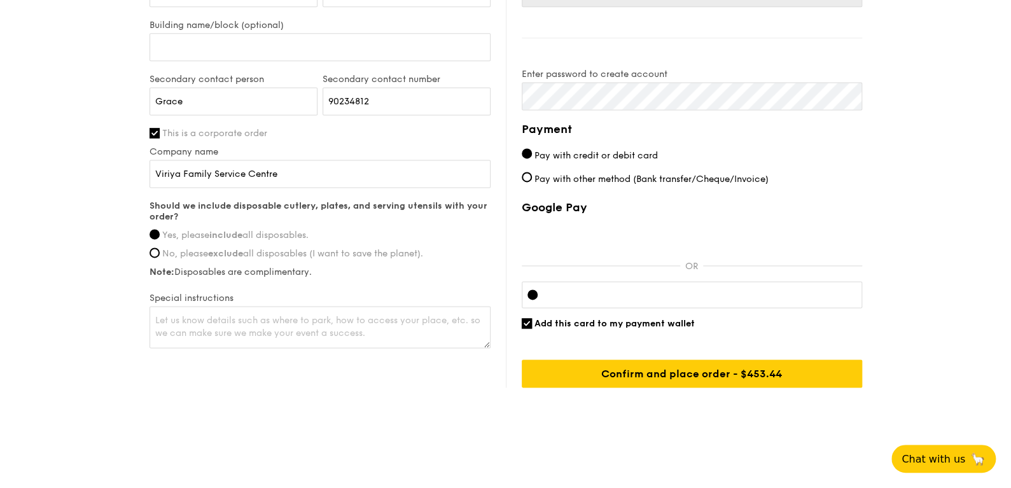
click at [529, 320] on input "Add this card to my payment wallet" at bounding box center [527, 323] width 10 height 10
checkbox input "false"
click at [366, 317] on textarea at bounding box center [319, 327] width 341 height 42
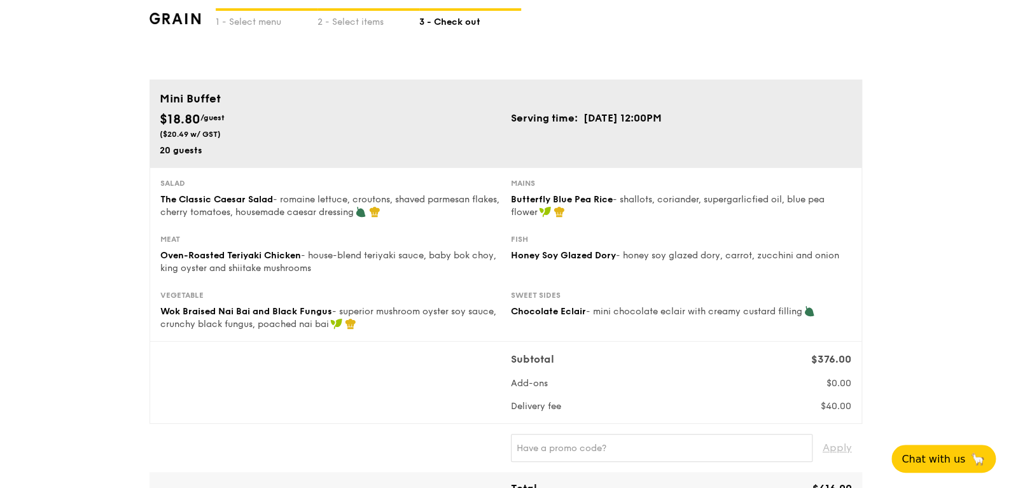
scroll to position [0, 0]
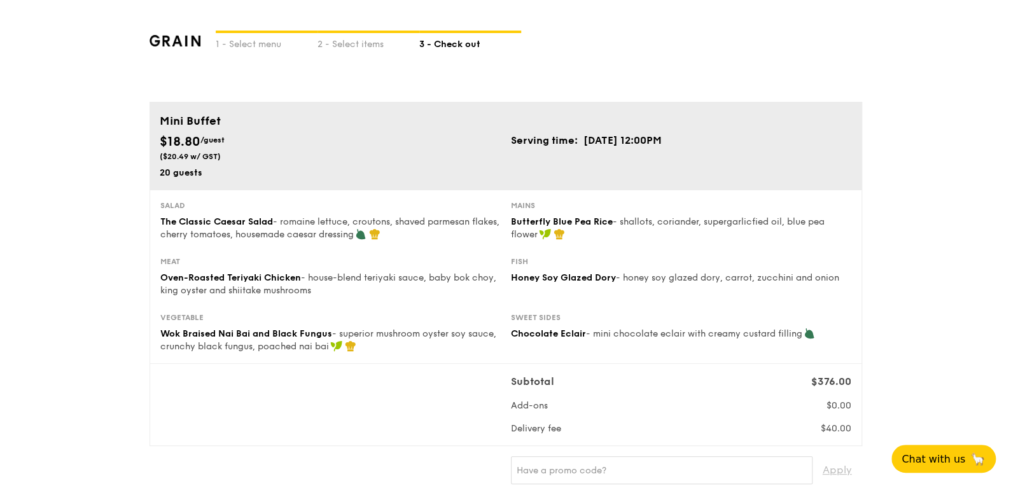
drag, startPoint x: 510, startPoint y: 136, endPoint x: 574, endPoint y: 144, distance: 64.7
click at [574, 144] on div "$18.80 /guest ($20.49 w/ GST) 20 guests Serving time: [DATE] 12:00PM" at bounding box center [506, 155] width 702 height 47
click at [568, 155] on div "$18.80 /guest ($20.49 w/ GST) 20 guests Serving time: [DATE] 12:00PM" at bounding box center [506, 155] width 702 height 47
drag, startPoint x: 513, startPoint y: 134, endPoint x: 573, endPoint y: 148, distance: 61.4
click at [572, 148] on td "Serving time:" at bounding box center [547, 140] width 72 height 17
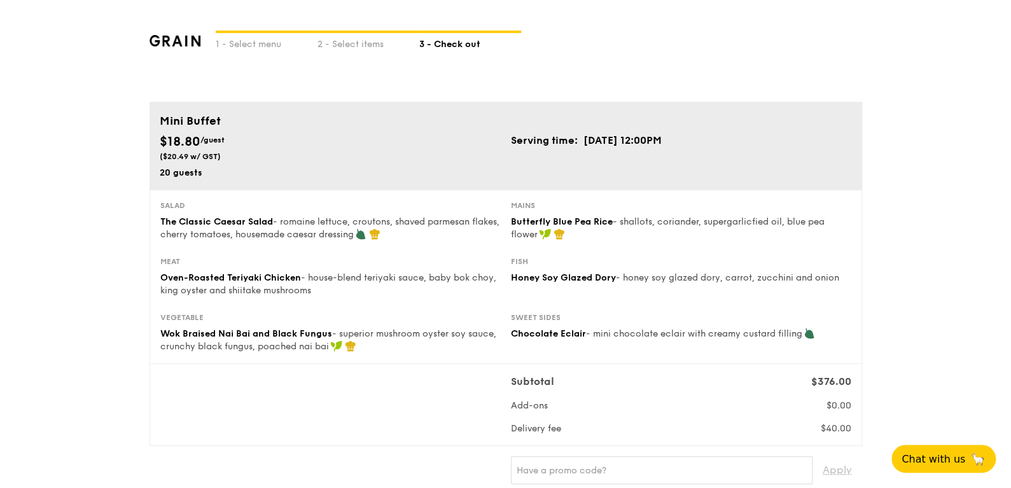
click at [573, 148] on td "Serving time:" at bounding box center [547, 140] width 72 height 17
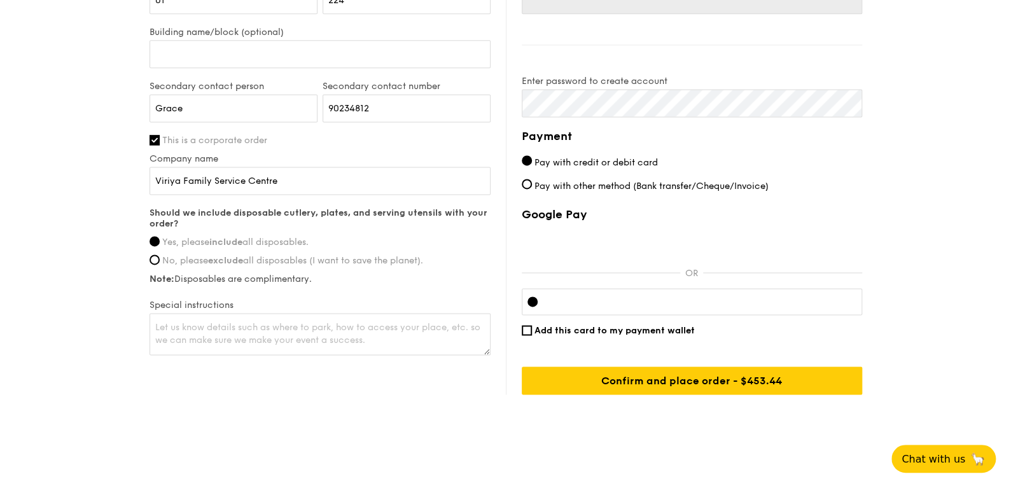
scroll to position [847, 0]
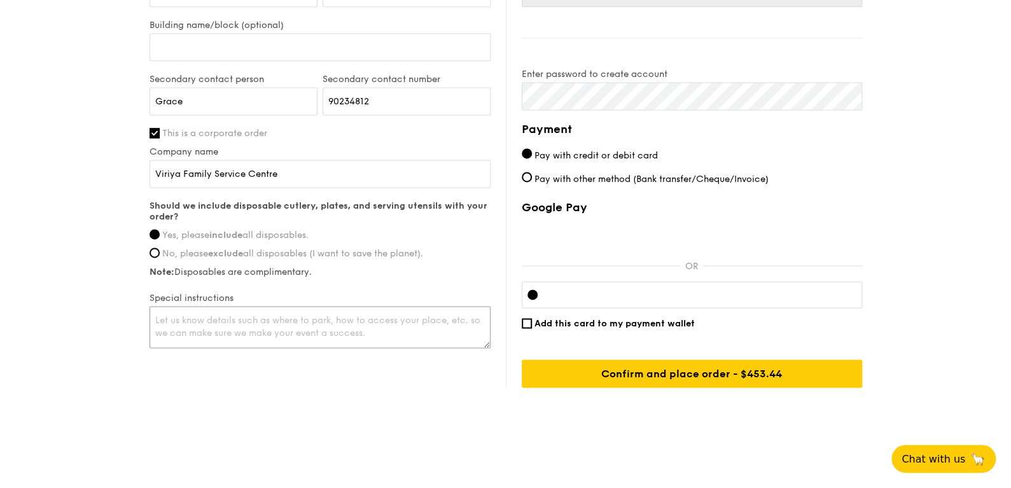
click at [308, 317] on textarea at bounding box center [319, 327] width 341 height 42
click at [270, 316] on textarea "Kindly setup before 12pm is possible, thank you." at bounding box center [319, 327] width 341 height 42
click at [417, 321] on textarea "Kindly setup before 12pm if possible, thank you." at bounding box center [319, 327] width 341 height 42
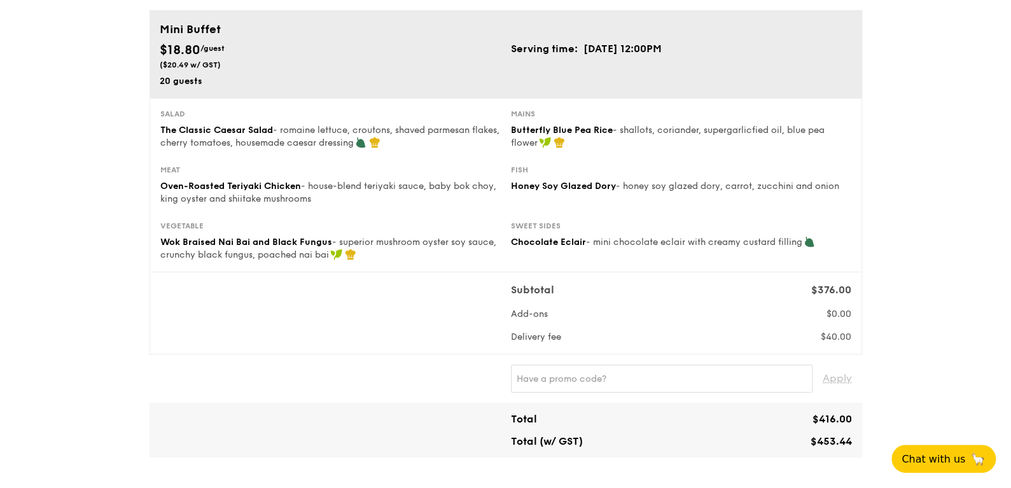
scroll to position [64, 0]
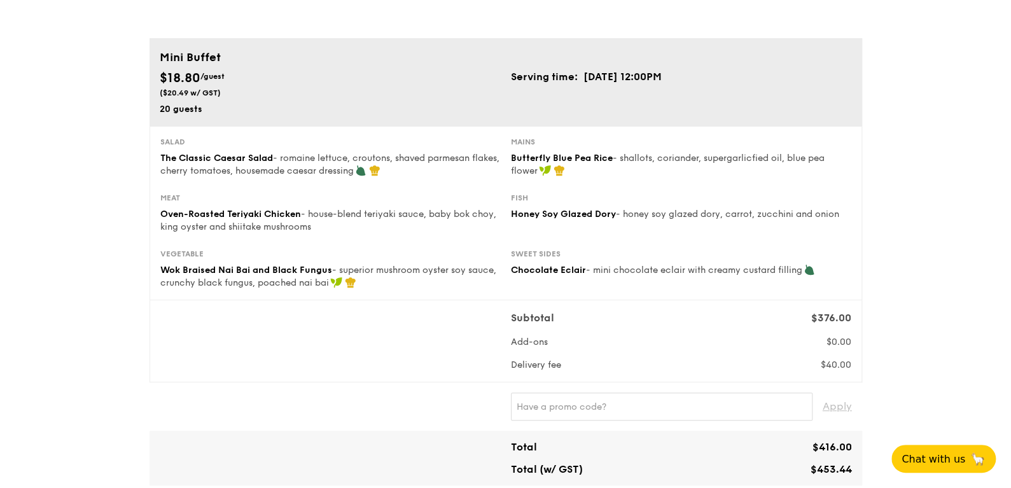
type textarea "Kindly setup before 12pm if possible, thank you so much."
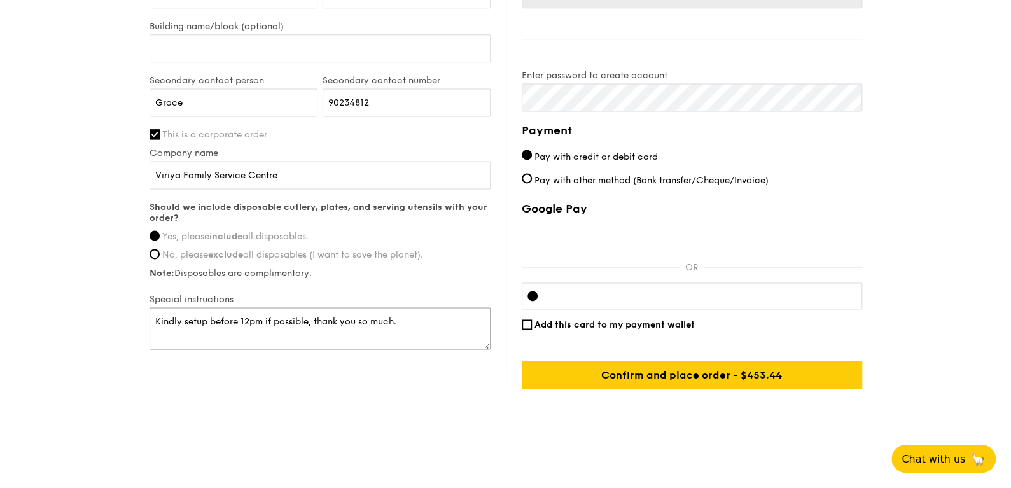
scroll to position [847, 0]
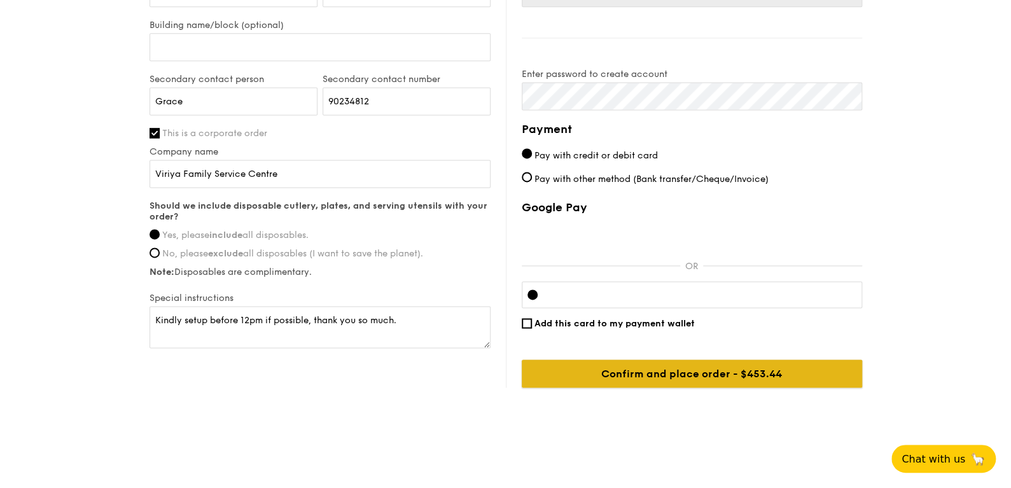
click at [655, 386] on input "Confirm and place order - $453.44" at bounding box center [692, 373] width 340 height 28
click at [655, 372] on input "Confirm and place order - $453.44" at bounding box center [692, 373] width 340 height 28
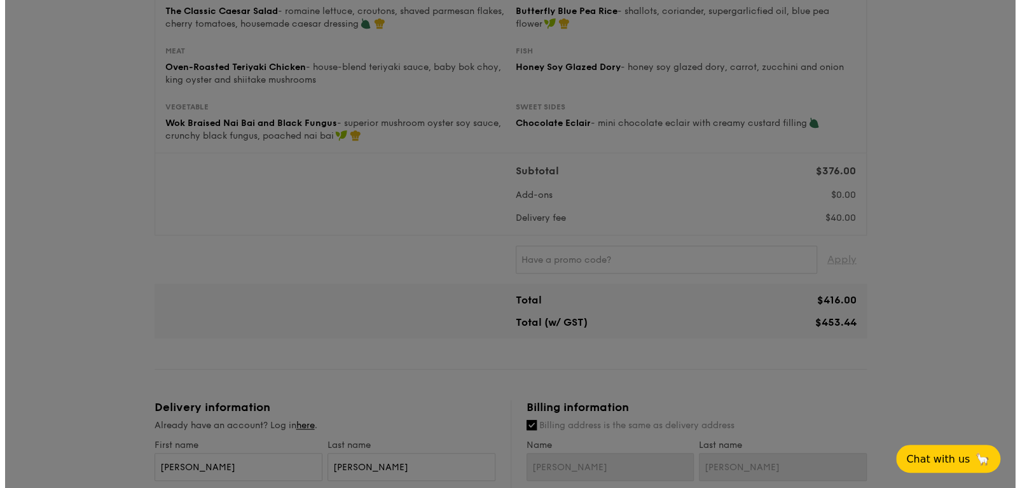
scroll to position [0, 0]
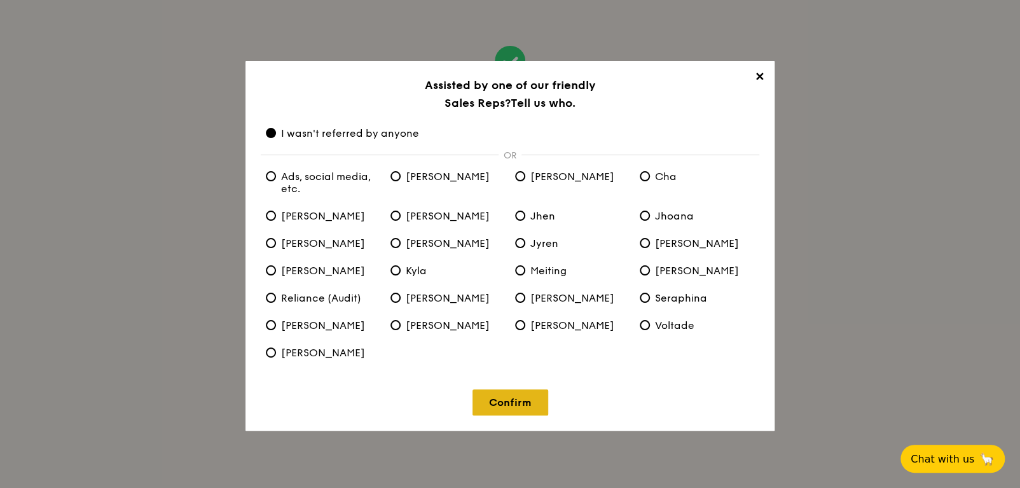
click at [519, 394] on link "Confirm" at bounding box center [511, 402] width 76 height 26
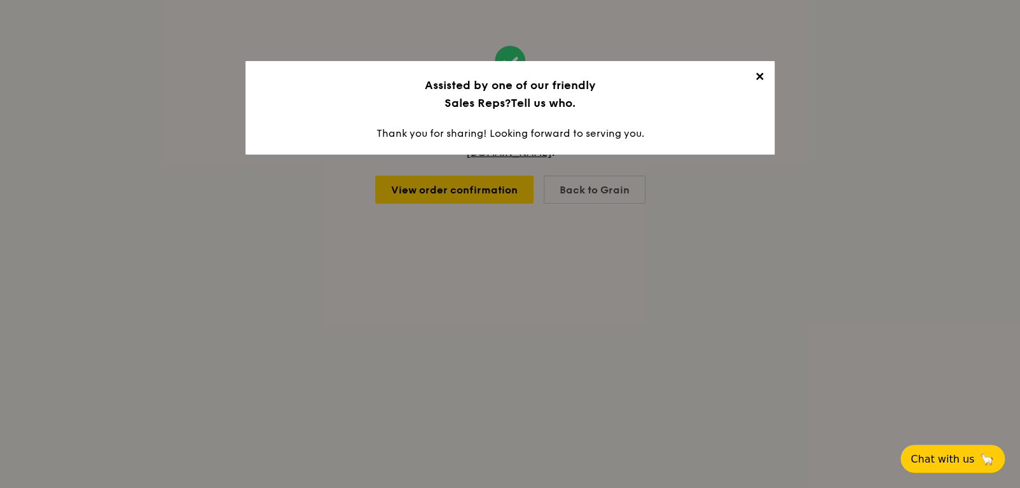
click at [760, 76] on span "✕" at bounding box center [760, 79] width 18 height 18
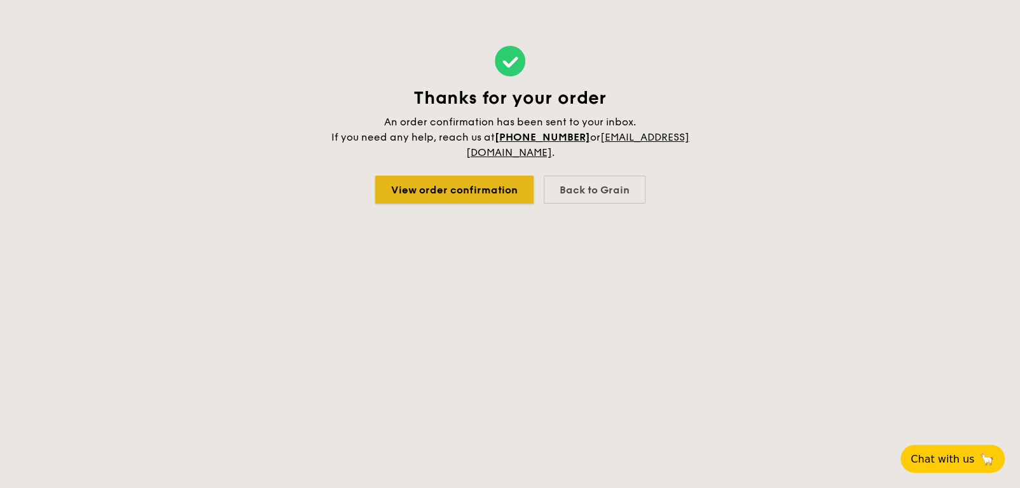
click at [529, 185] on link "View order confirmation" at bounding box center [454, 190] width 158 height 28
